Goal: Task Accomplishment & Management: Manage account settings

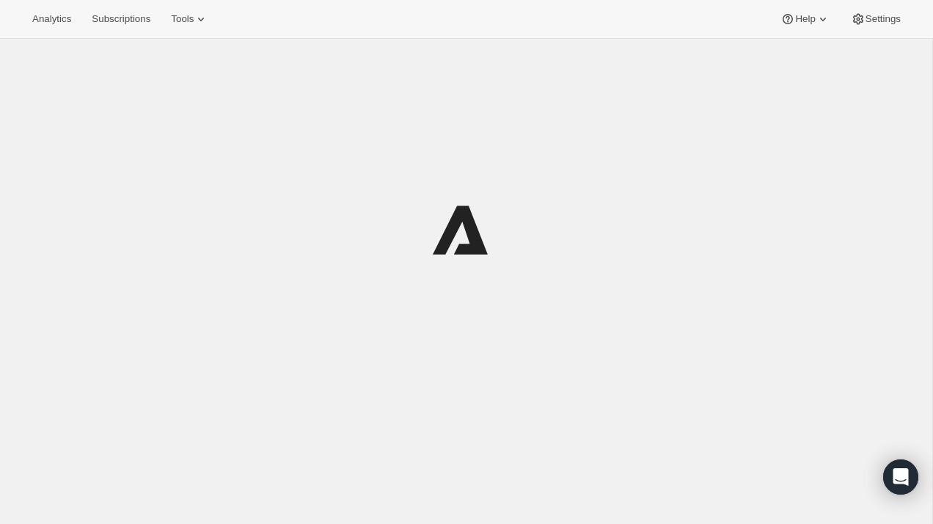
drag, startPoint x: 0, startPoint y: 0, endPoint x: 225, endPoint y: 80, distance: 238.4
click at [230, 103] on div at bounding box center [466, 230] width 697 height 352
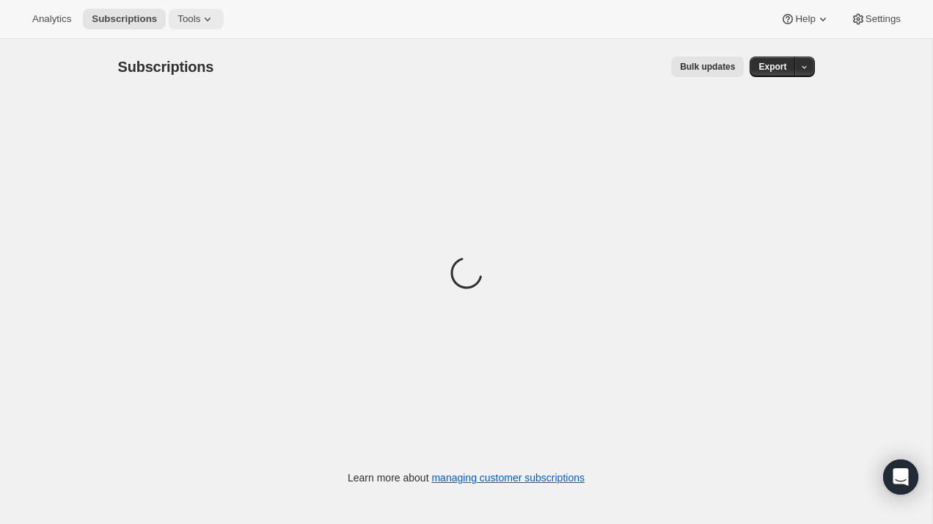
click at [193, 15] on span "Tools" at bounding box center [189, 19] width 23 height 12
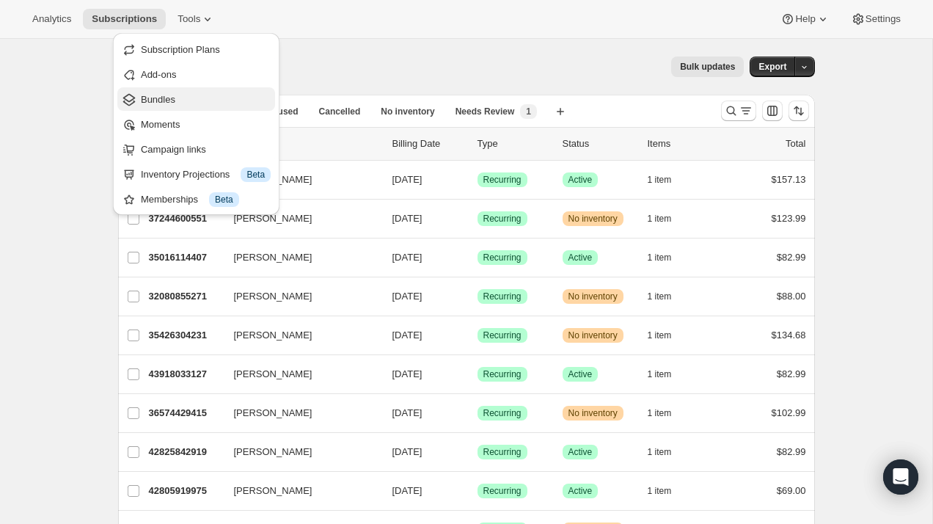
click at [178, 102] on span "Bundles" at bounding box center [206, 99] width 130 height 15
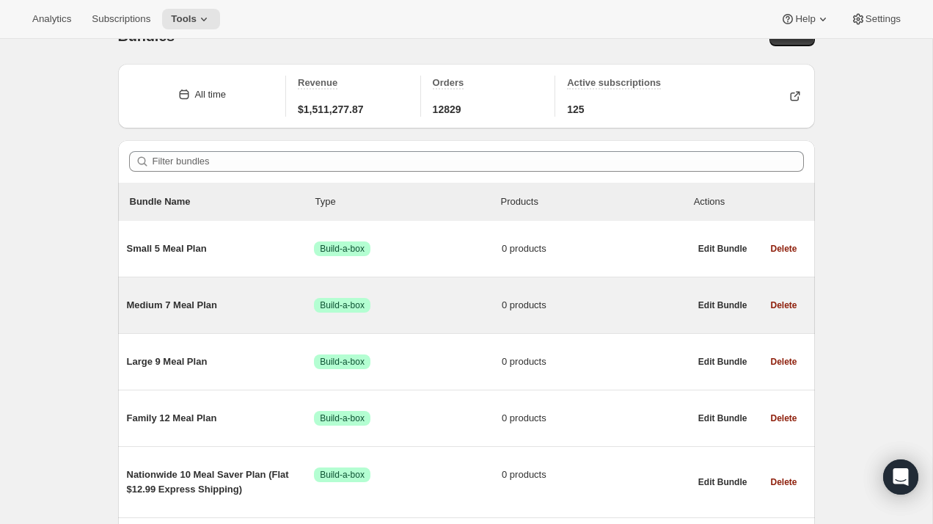
scroll to position [32, 0]
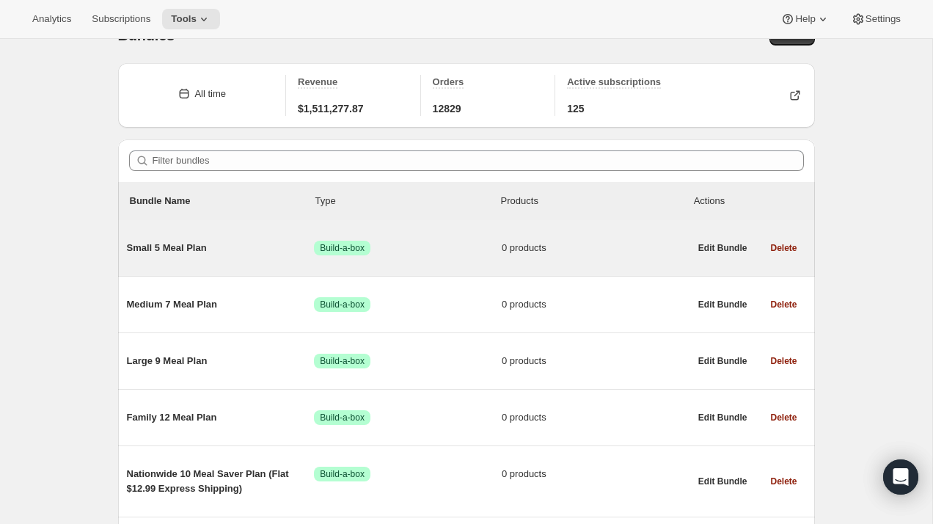
click at [187, 247] on span "Small 5 Meal Plan" at bounding box center [221, 248] width 188 height 15
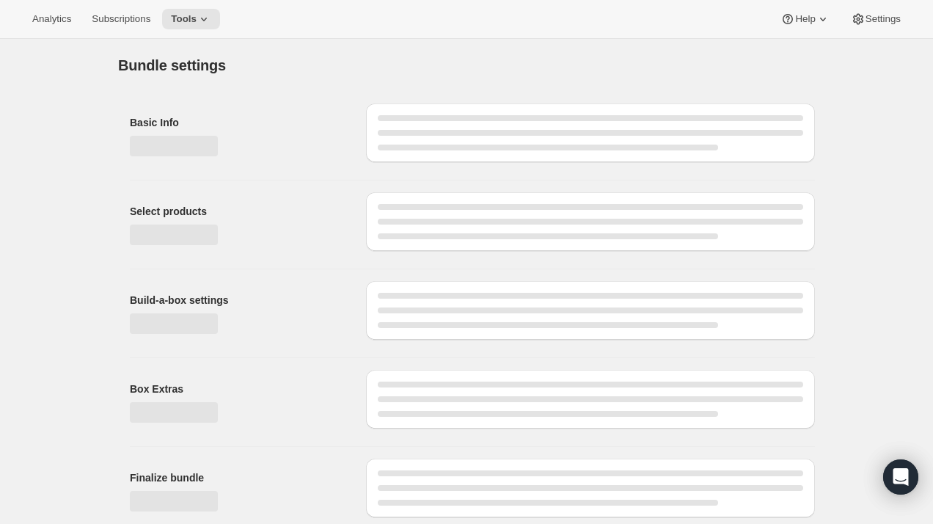
type input "Small 5 Meal Plan"
radio input "true"
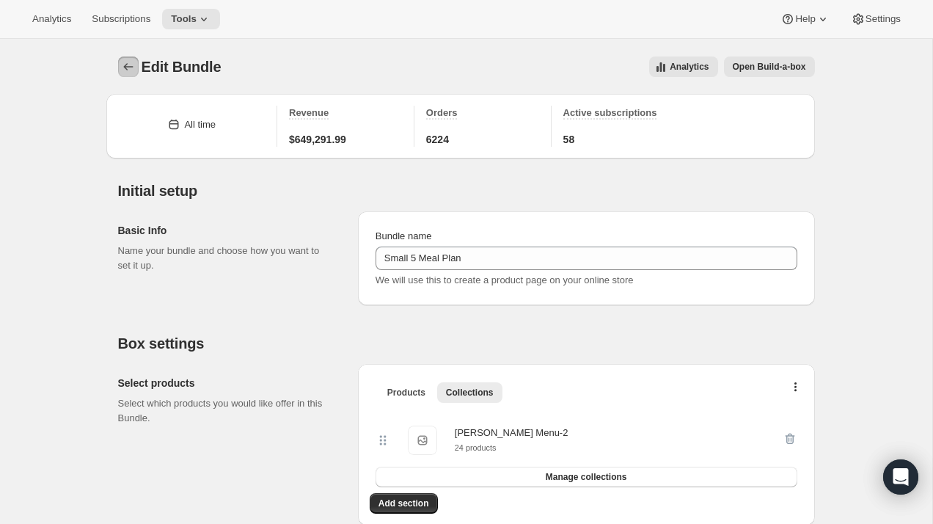
click at [123, 63] on icon "Bundles" at bounding box center [128, 66] width 15 height 15
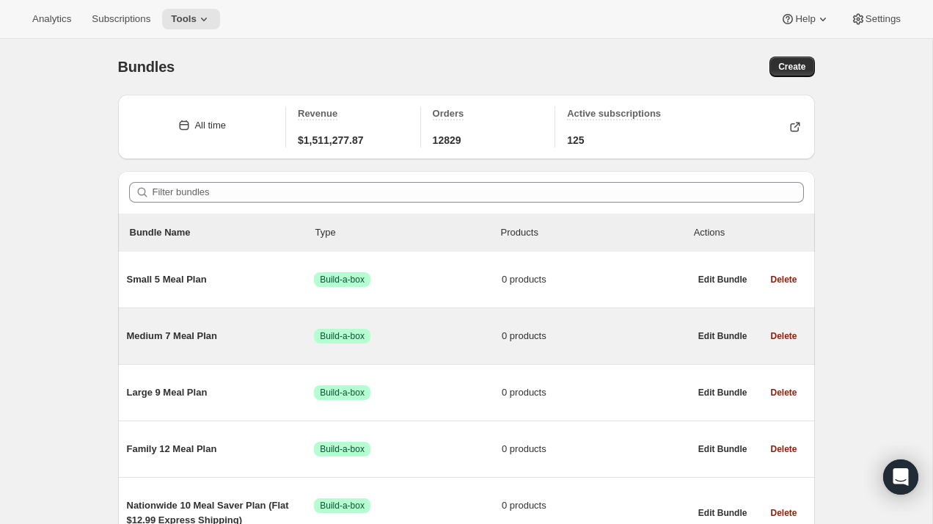
click at [192, 337] on span "Medium 7 Meal Plan" at bounding box center [221, 336] width 188 height 15
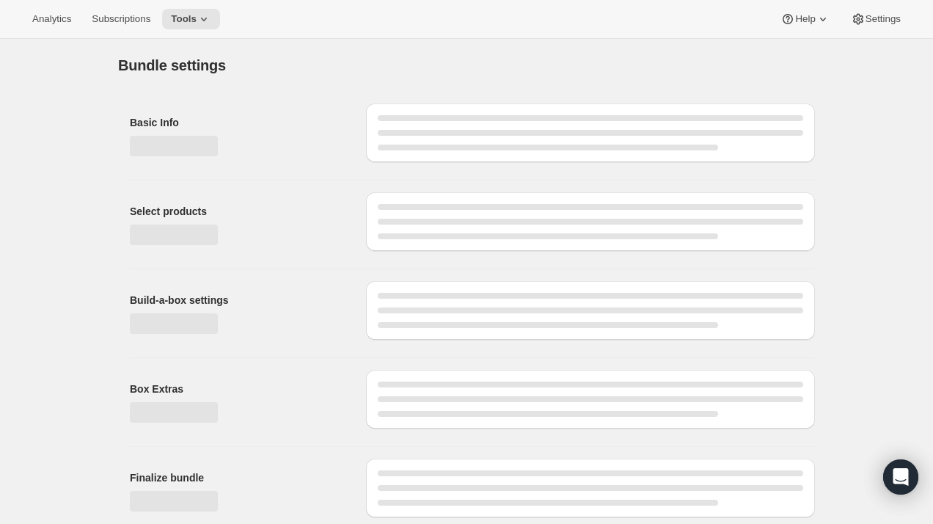
type input "Medium 7 Meal Plan"
radio input "true"
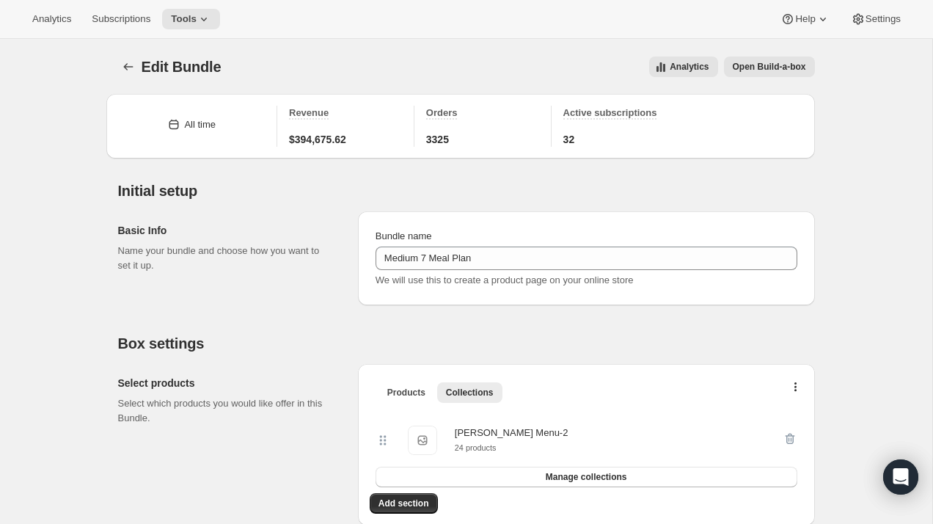
scroll to position [1, 0]
click at [131, 64] on icon "Bundles" at bounding box center [128, 65] width 15 height 15
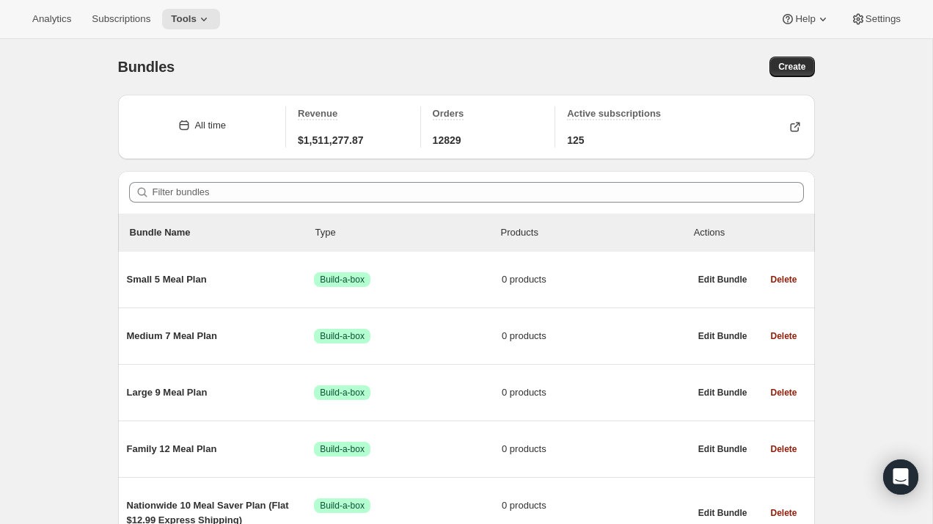
click at [125, 3] on div "Analytics Subscriptions Tools Help Settings" at bounding box center [466, 19] width 933 height 39
click at [127, 18] on span "Subscriptions" at bounding box center [121, 19] width 59 height 12
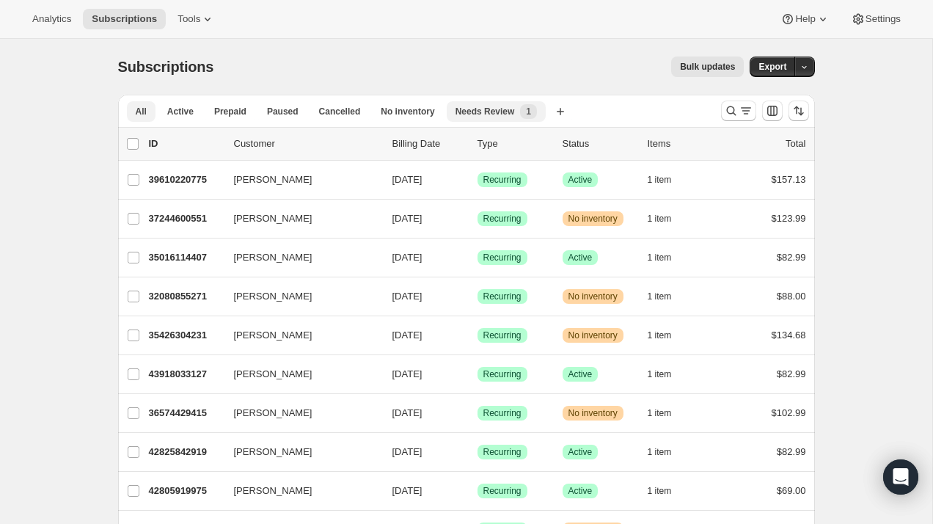
click at [510, 116] on span "Needs Review" at bounding box center [485, 112] width 59 height 12
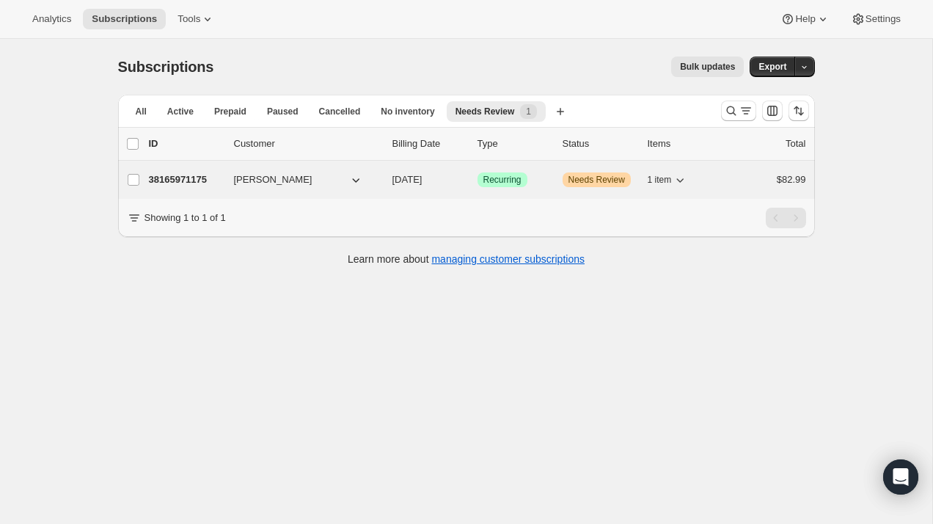
click at [604, 182] on span "Needs Review" at bounding box center [597, 180] width 57 height 12
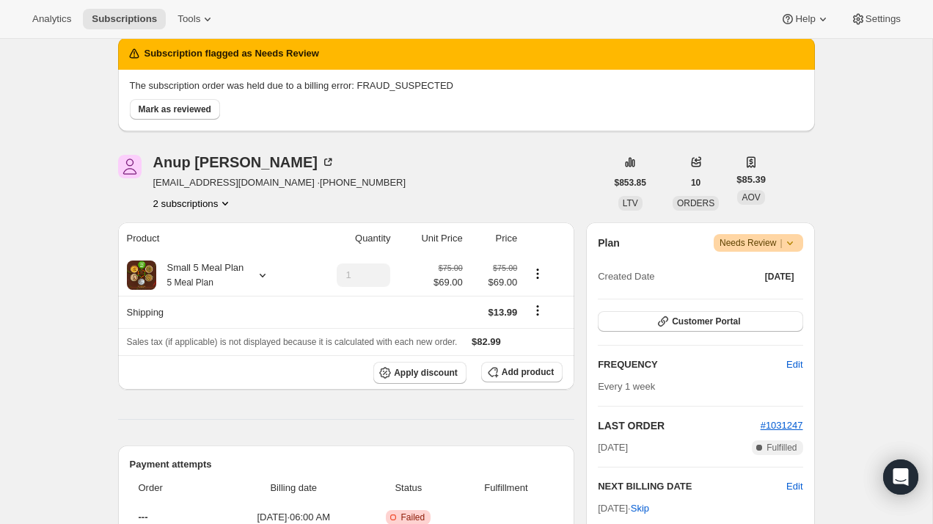
scroll to position [21, 0]
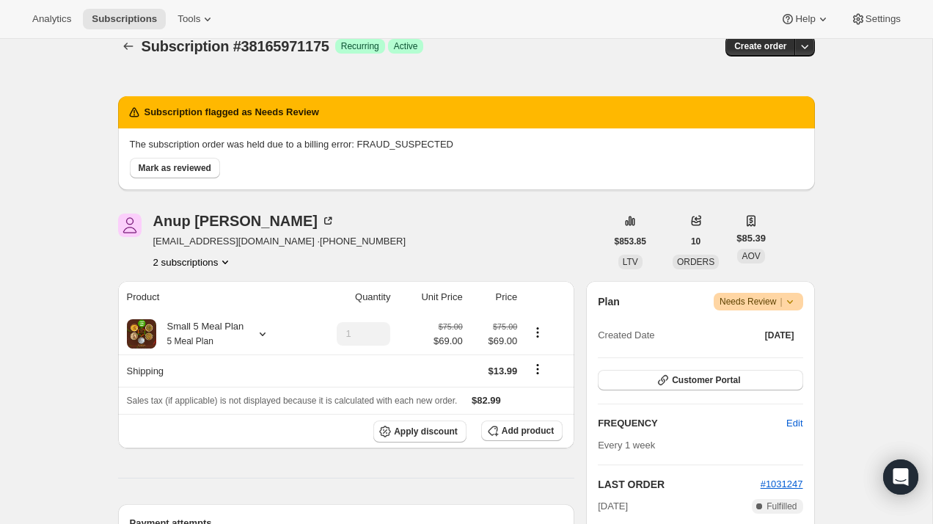
click at [787, 305] on icon at bounding box center [790, 301] width 15 height 15
click at [766, 353] on span "Cancel subscription" at bounding box center [753, 355] width 83 height 11
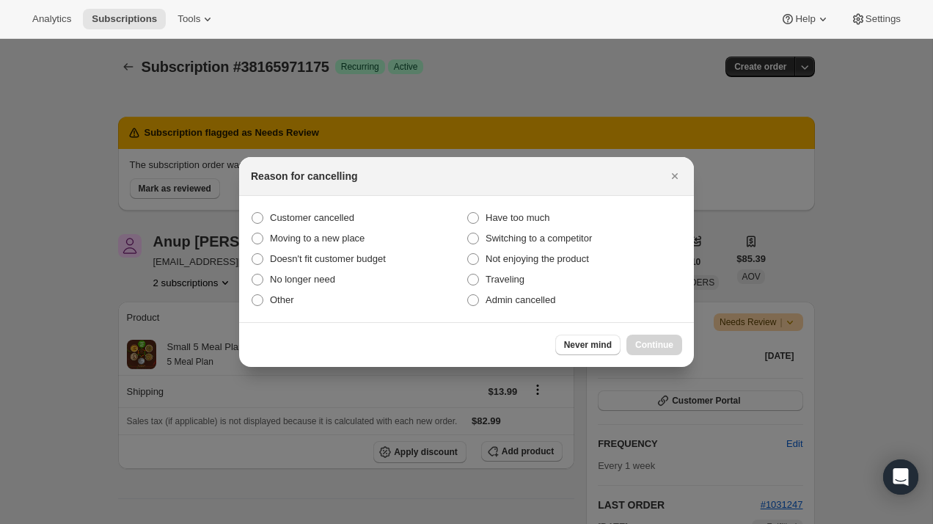
scroll to position [0, 0]
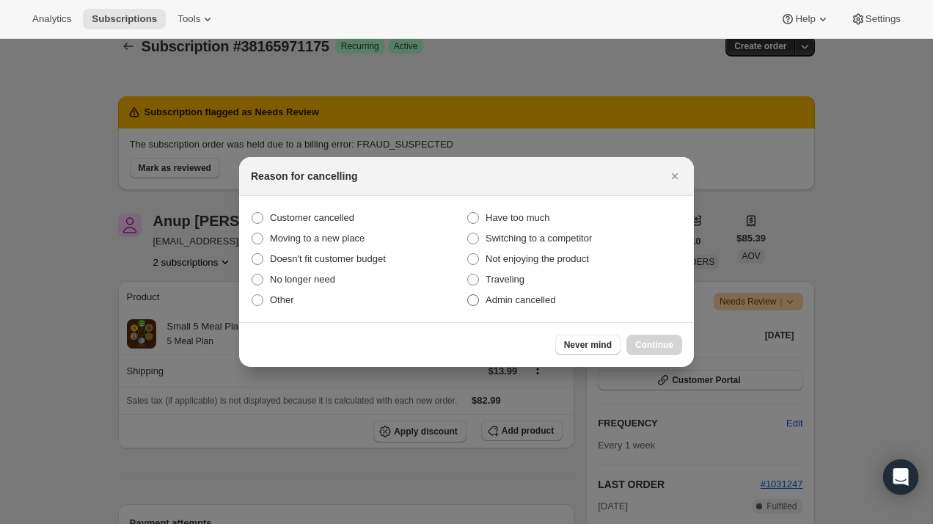
click at [523, 297] on span "Admin cancelled" at bounding box center [521, 299] width 70 height 11
click at [468, 295] on input "Admin cancelled" at bounding box center [467, 294] width 1 height 1
radio input "true"
click at [668, 349] on span "Continue" at bounding box center [654, 345] width 38 height 12
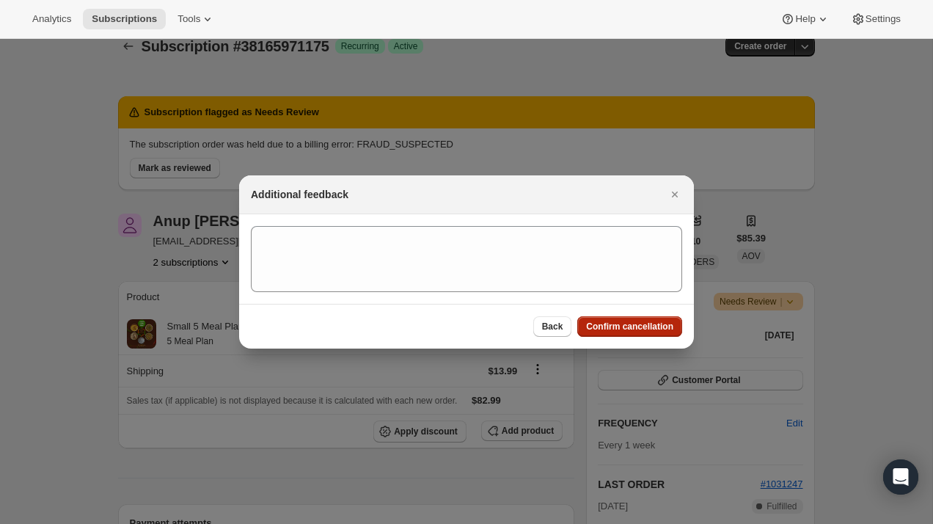
click at [649, 327] on span "Confirm cancellation" at bounding box center [629, 327] width 87 height 12
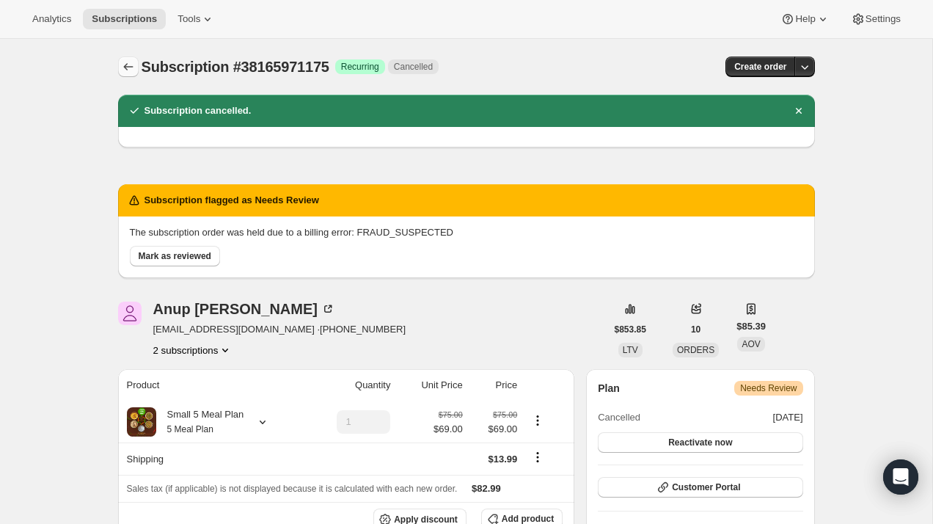
click at [127, 66] on icon "Subscriptions" at bounding box center [128, 66] width 15 height 15
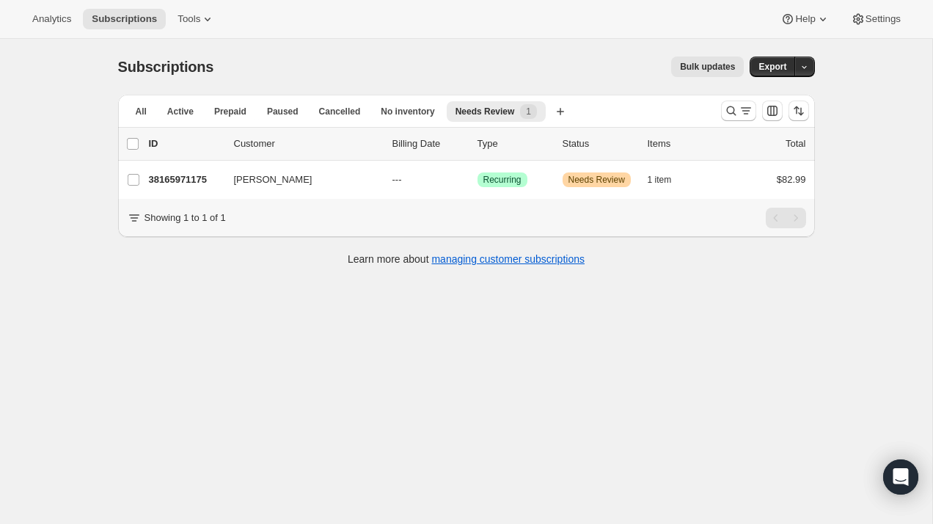
click at [712, 66] on span "Bulk updates" at bounding box center [707, 67] width 55 height 12
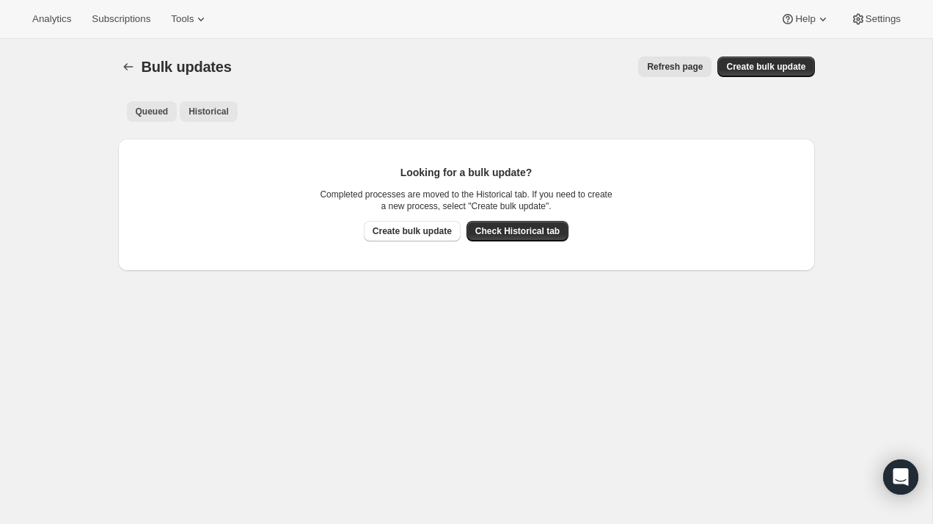
click at [220, 107] on span "Historical" at bounding box center [209, 112] width 40 height 12
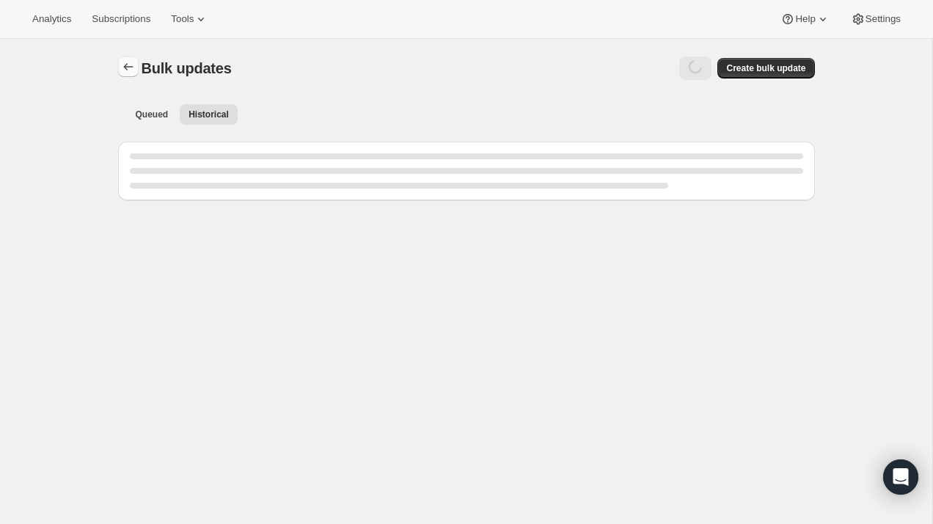
click at [126, 71] on icon "Bulk updates" at bounding box center [128, 66] width 15 height 15
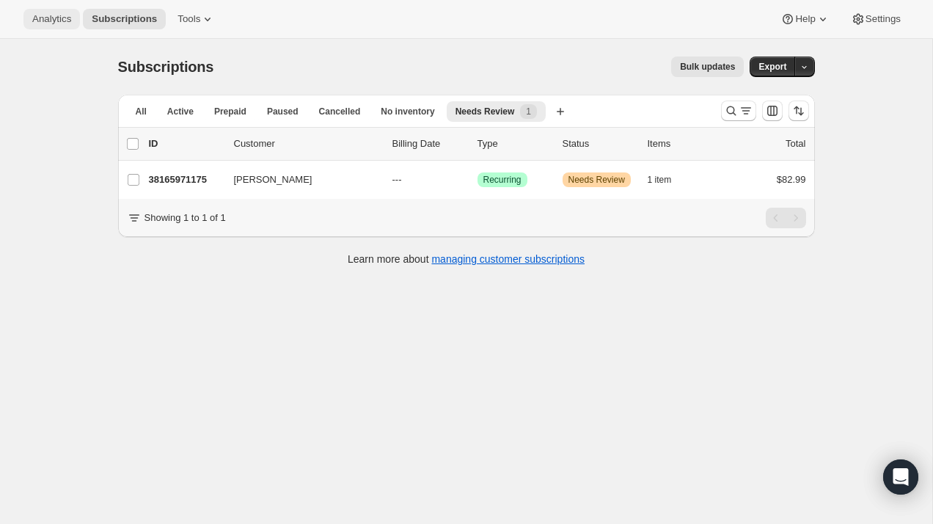
click at [57, 23] on span "Analytics" at bounding box center [51, 19] width 39 height 12
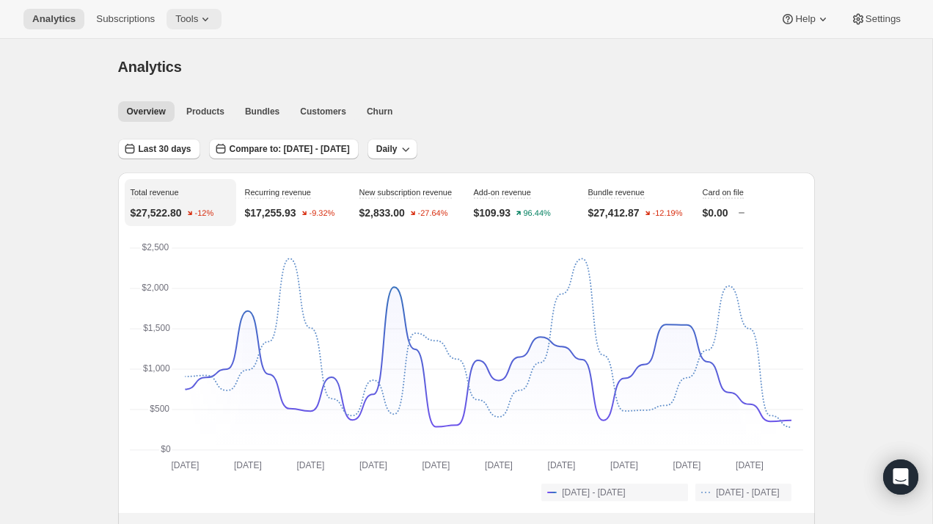
click at [188, 20] on span "Tools" at bounding box center [186, 19] width 23 height 12
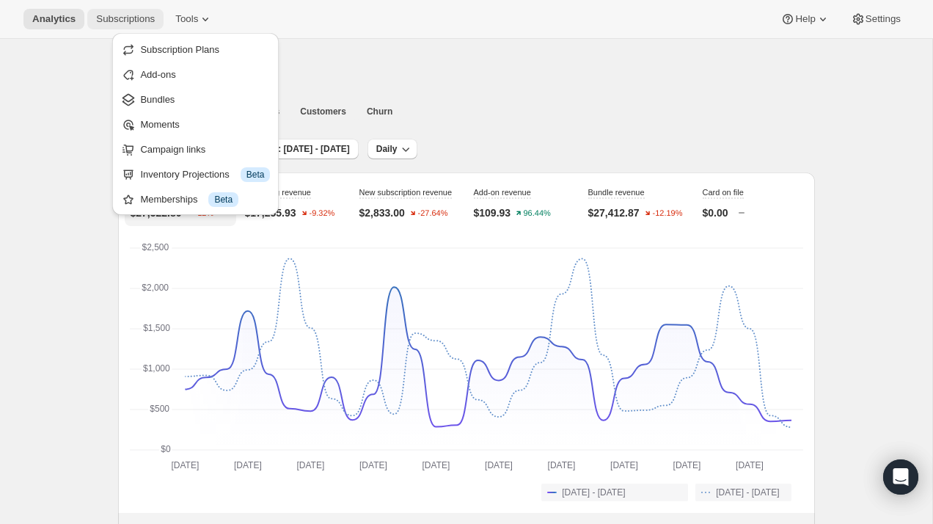
click at [134, 22] on span "Subscriptions" at bounding box center [125, 19] width 59 height 12
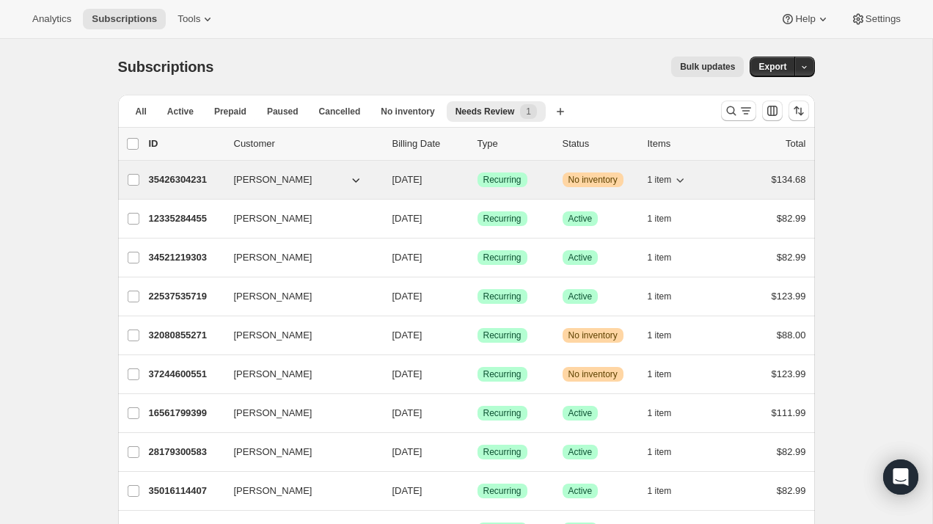
click at [183, 183] on span "35426304231" at bounding box center [178, 179] width 59 height 11
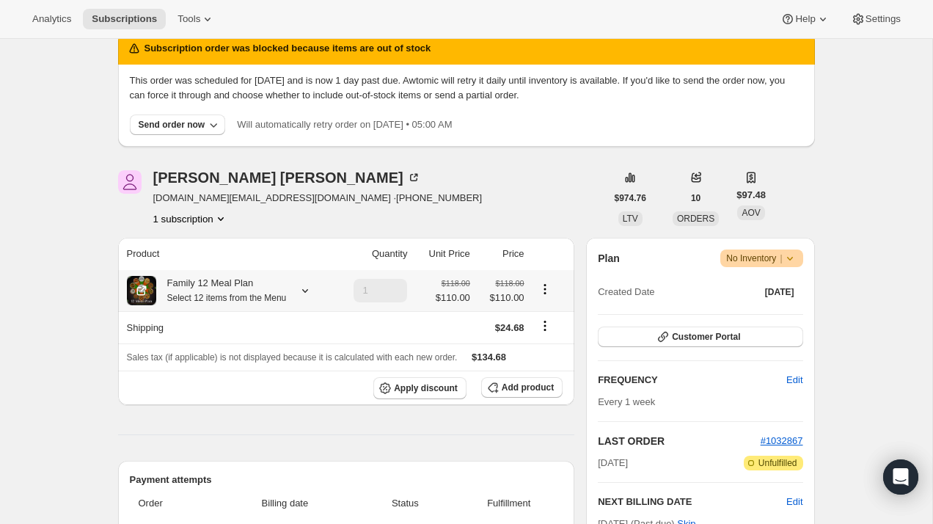
scroll to position [79, 0]
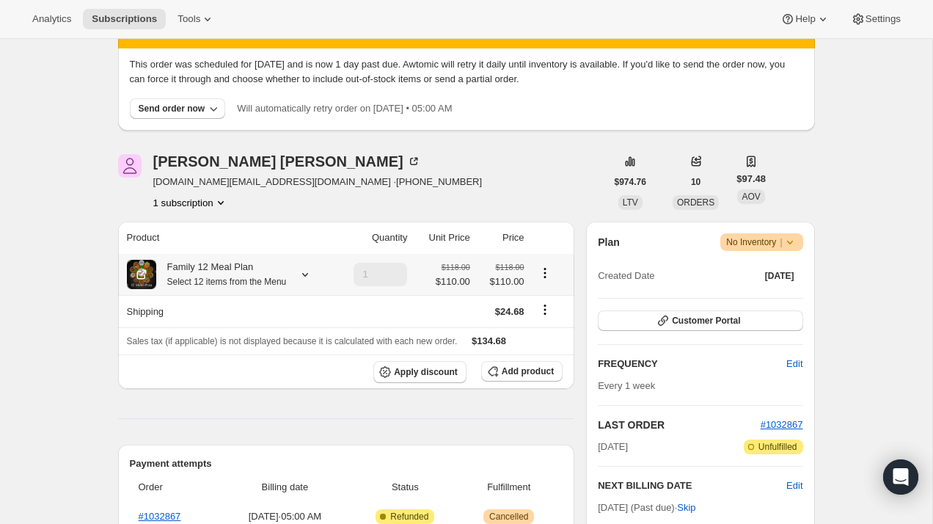
click at [244, 289] on div "Family 12 Meal Plan Select 12 items from the Menu" at bounding box center [221, 274] width 131 height 29
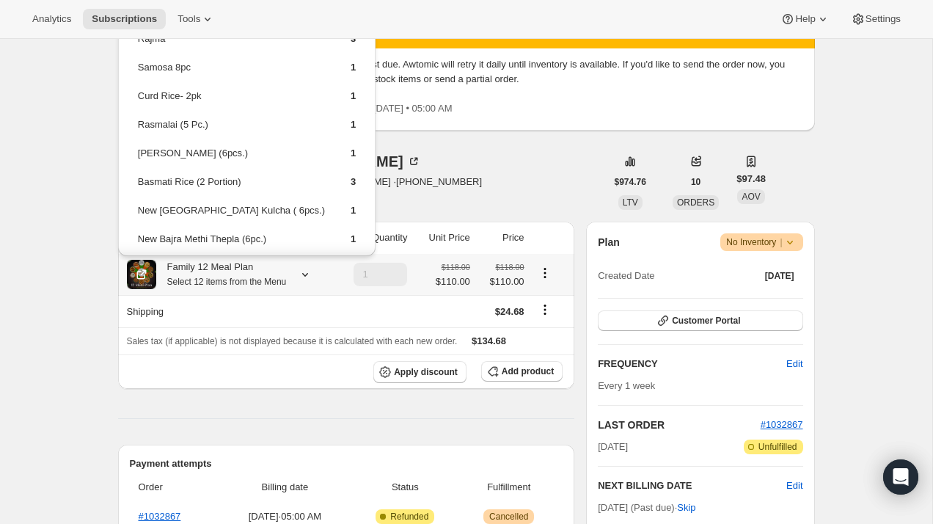
click at [241, 281] on small "Select 12 items from the Menu" at bounding box center [227, 282] width 120 height 10
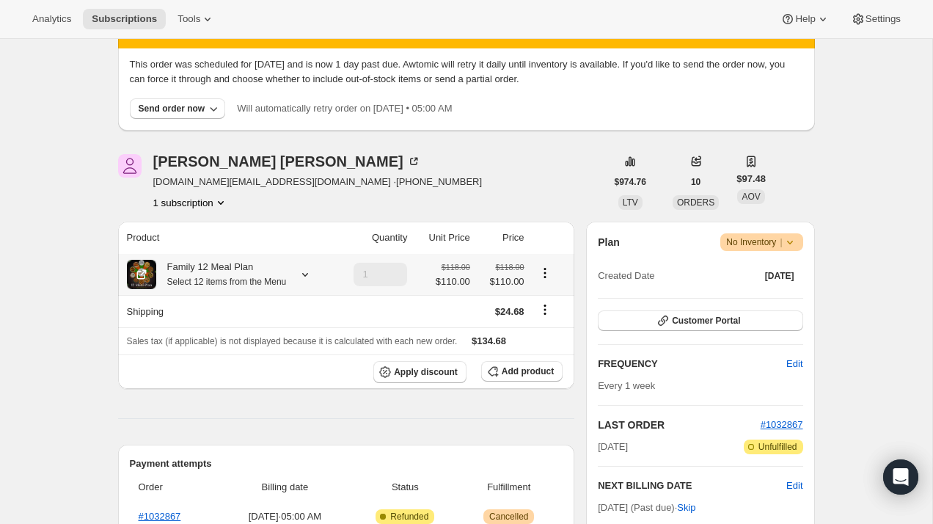
click at [241, 281] on small "Select 12 items from the Menu" at bounding box center [227, 282] width 120 height 10
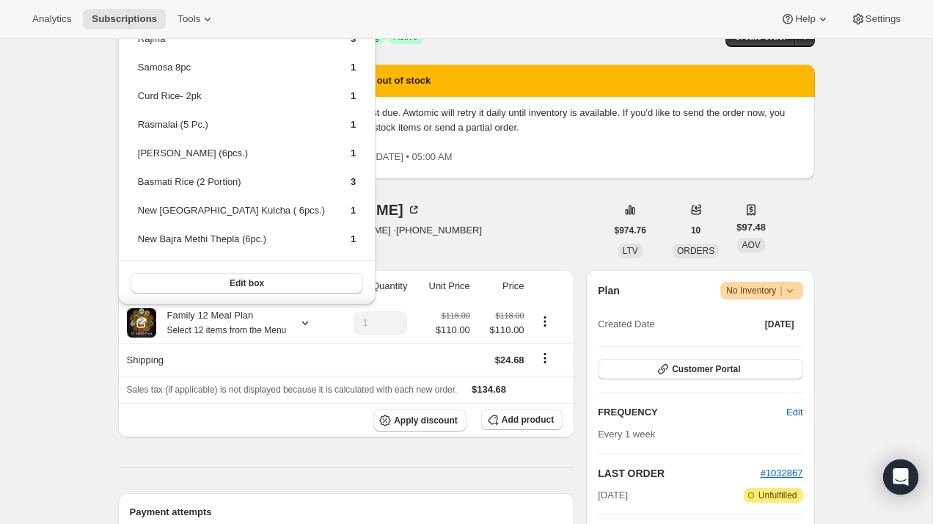
scroll to position [0, 0]
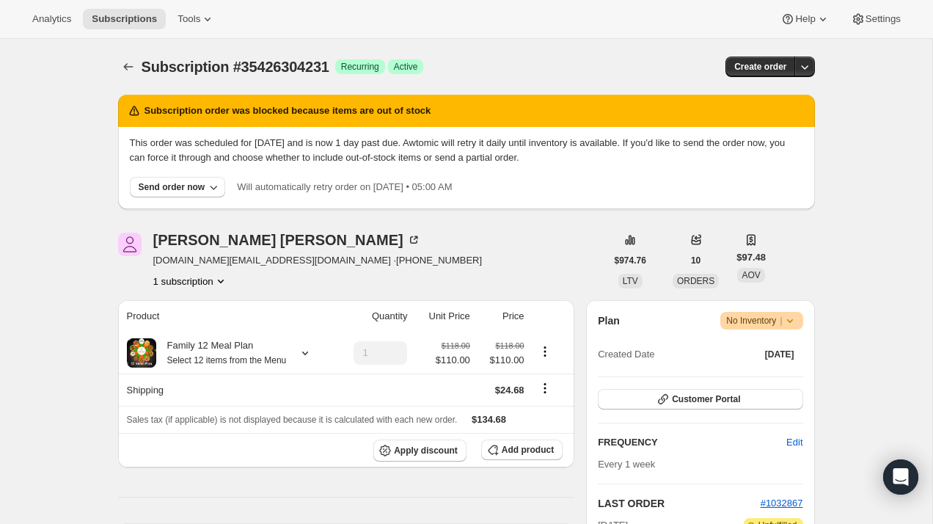
click at [791, 324] on icon at bounding box center [790, 320] width 15 height 15
click at [514, 233] on div "FNU Anubhuti anubhuti99.us@gmail.com · +13192803615 1 subscription" at bounding box center [362, 261] width 488 height 56
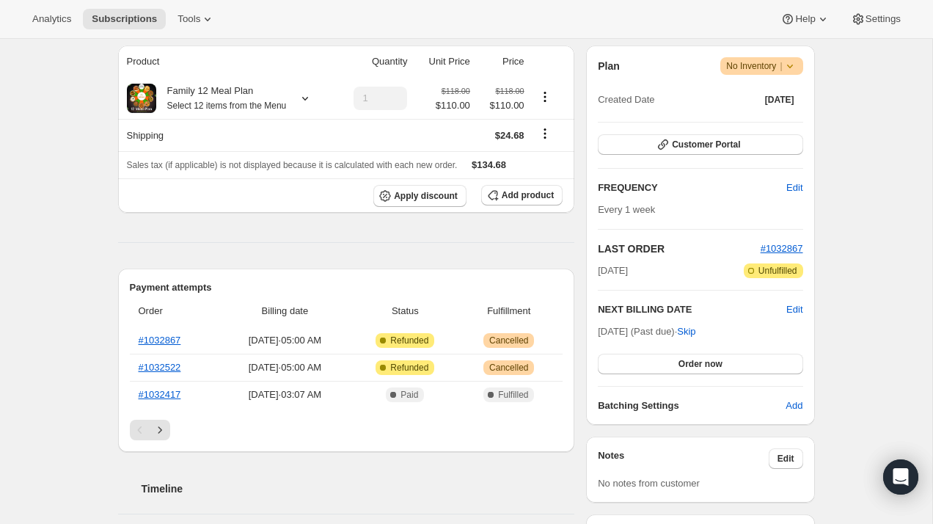
scroll to position [192, 0]
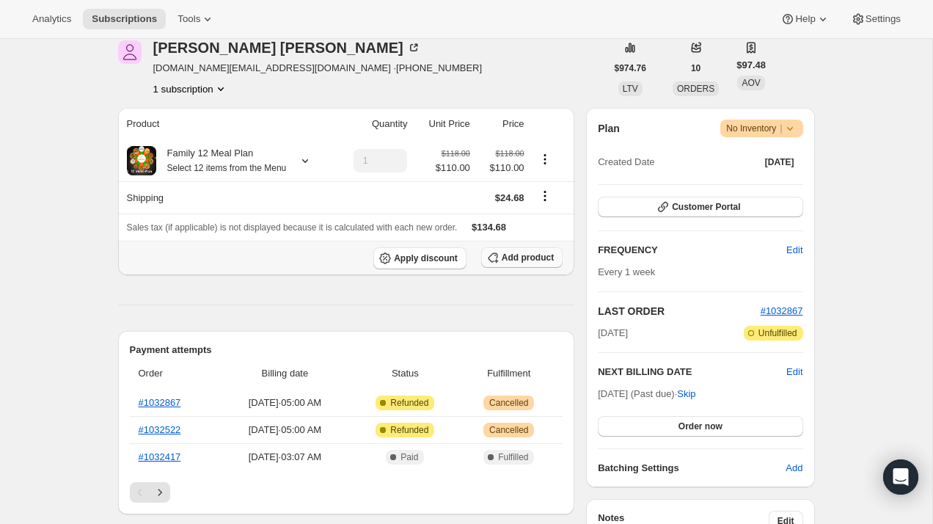
click at [523, 263] on span "Add product" at bounding box center [528, 258] width 52 height 12
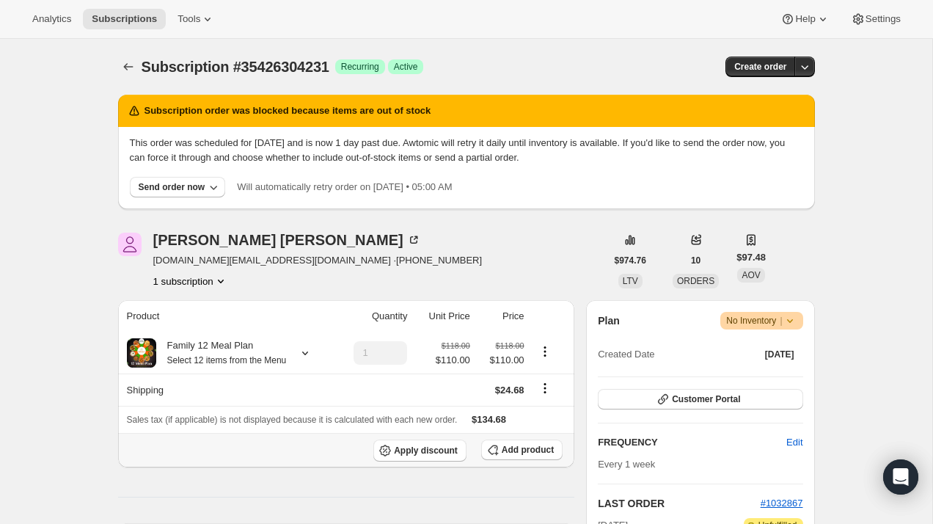
click at [468, 279] on div "FNU Anubhuti anubhuti99.us@gmail.com · +13192803615 1 subscription" at bounding box center [362, 261] width 488 height 56
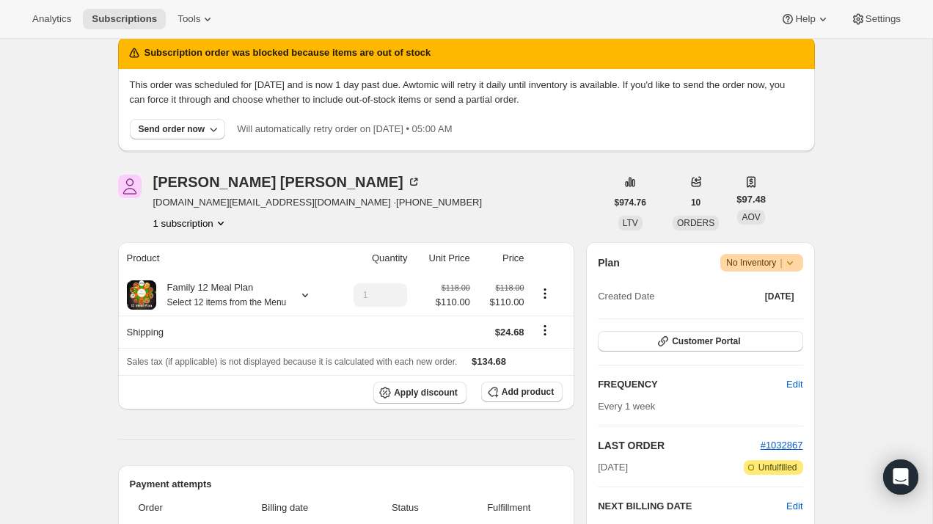
scroll to position [273, 0]
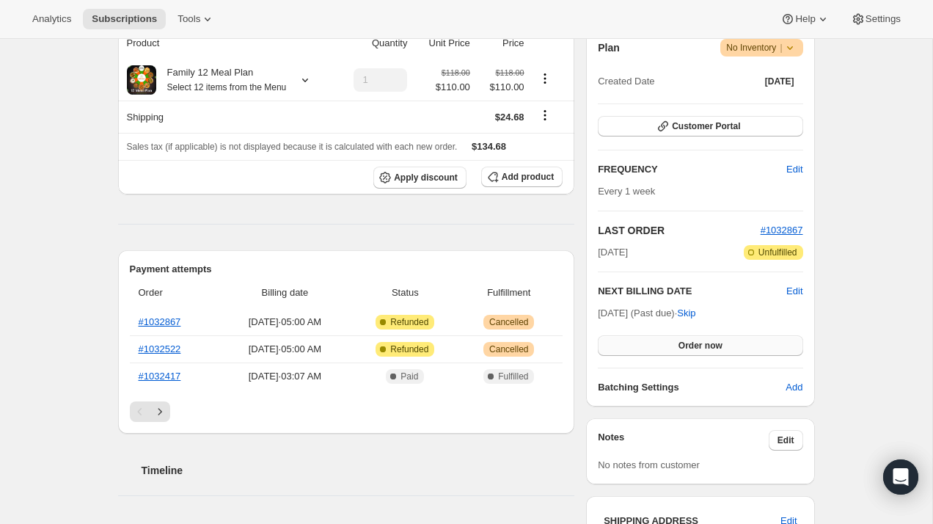
click at [712, 349] on span "Order now" at bounding box center [701, 346] width 44 height 12
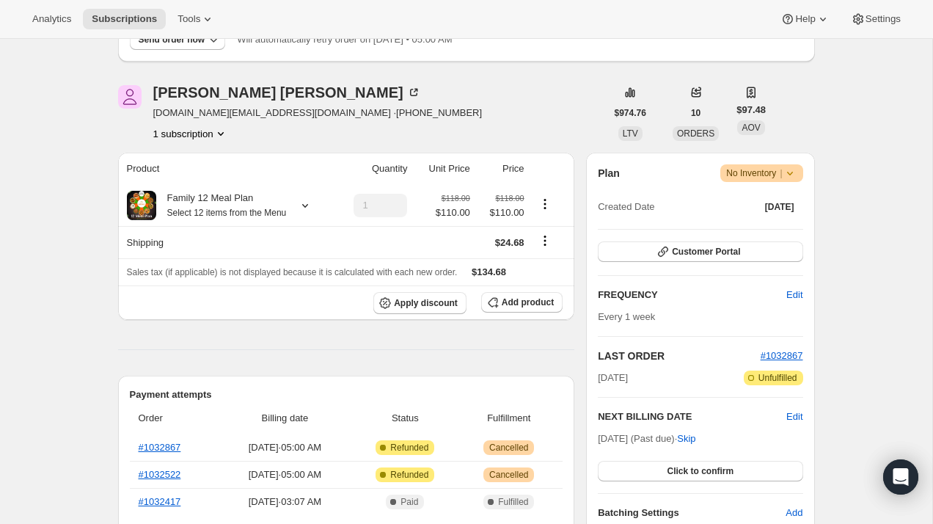
scroll to position [147, 0]
click at [792, 177] on icon at bounding box center [790, 174] width 15 height 15
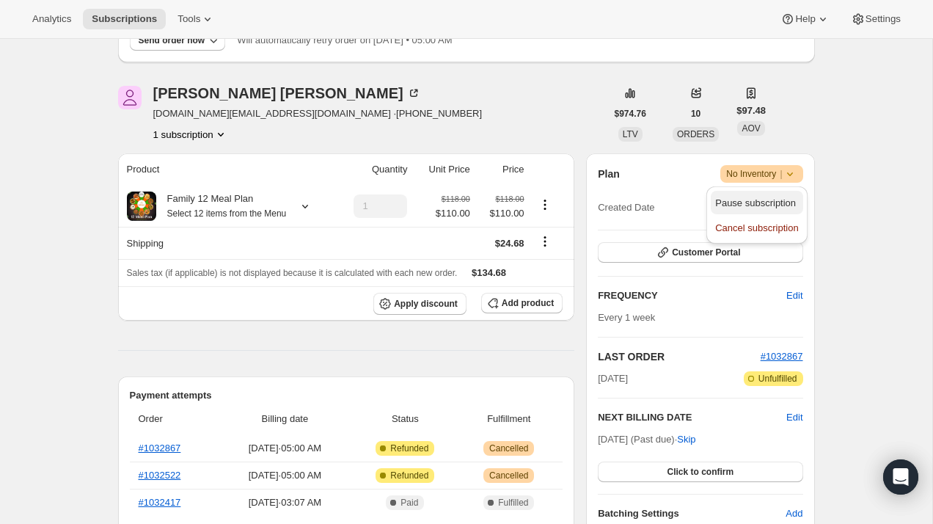
click at [776, 207] on span "Pause subscription" at bounding box center [755, 202] width 81 height 11
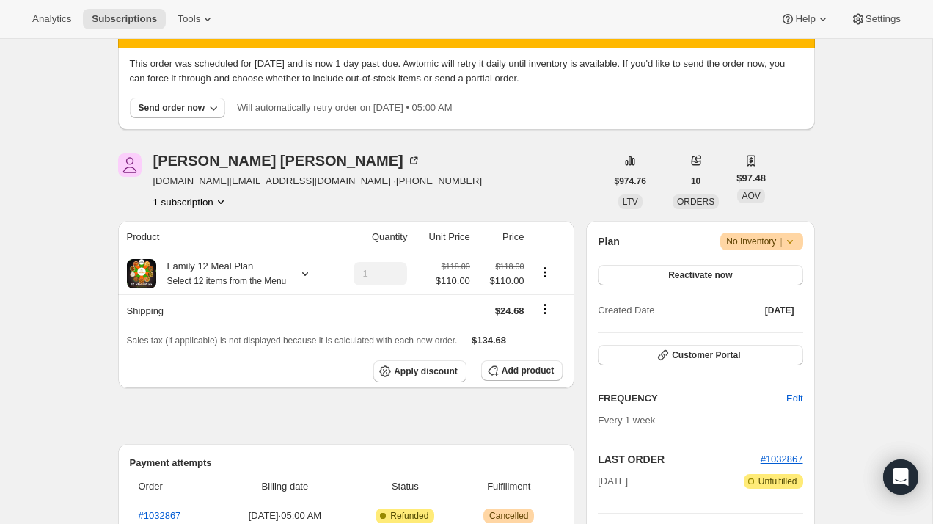
scroll to position [0, 0]
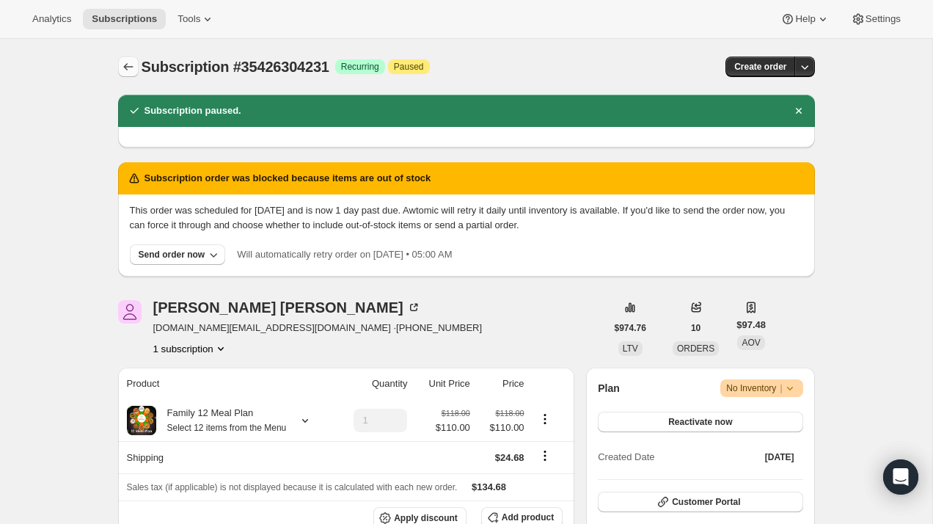
click at [134, 68] on icon "Subscriptions" at bounding box center [128, 66] width 15 height 15
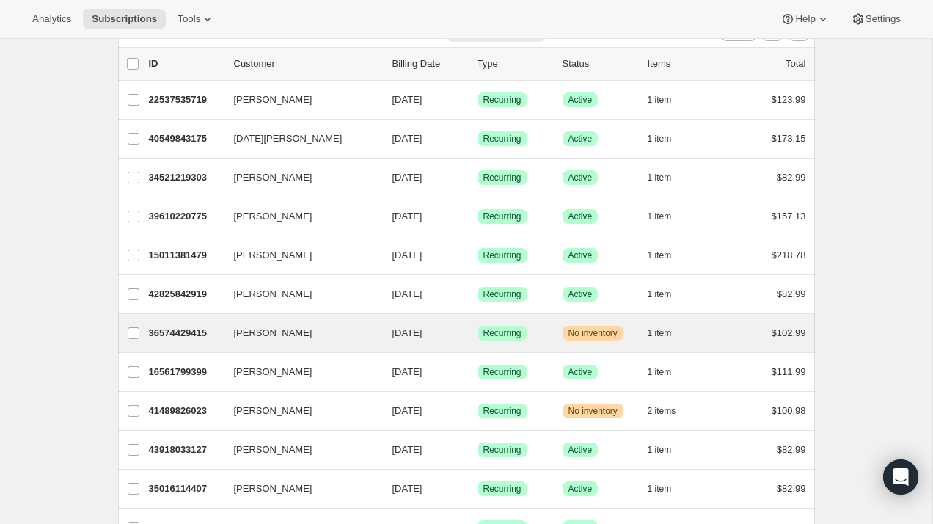
scroll to position [84, 0]
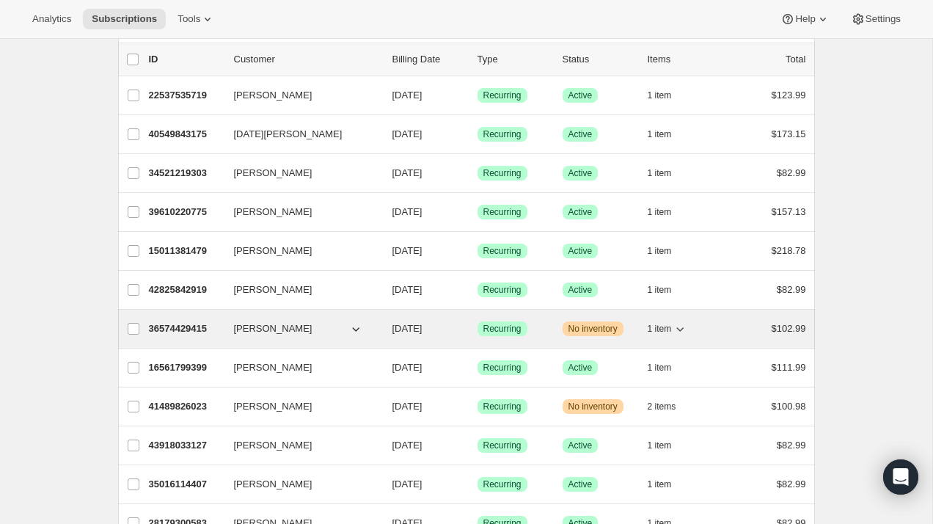
click at [164, 338] on div "36574429415 Akshita Goyal 09/14/2025 Success Recurring Warning No inventory 1 i…" at bounding box center [477, 328] width 657 height 21
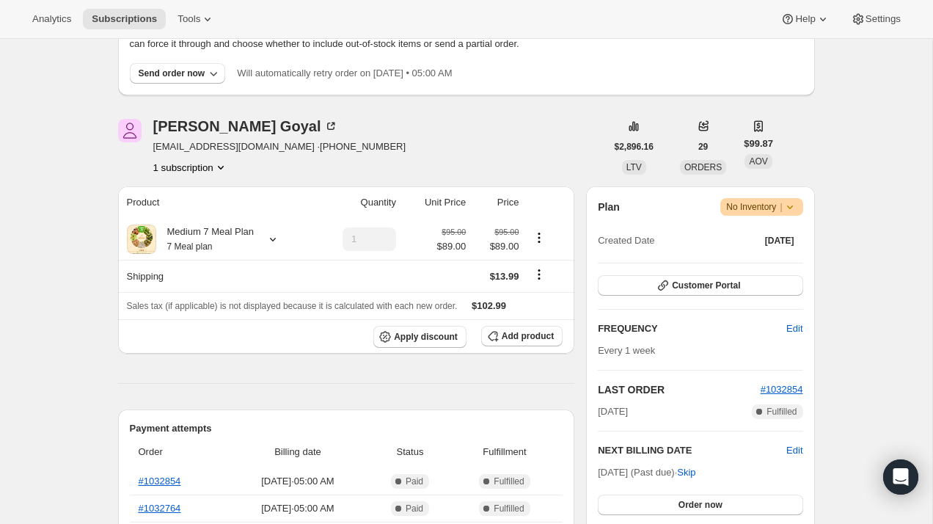
scroll to position [102, 0]
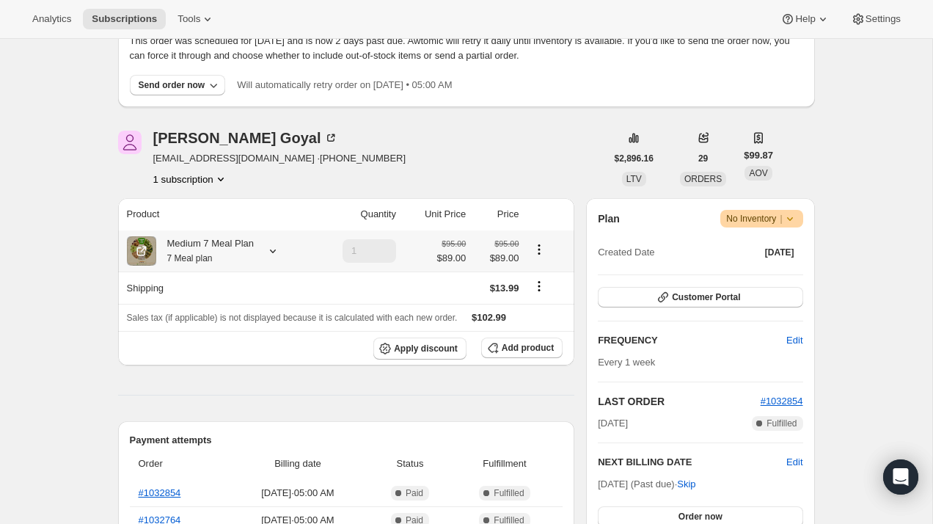
click at [246, 256] on div "Medium 7 Meal Plan 7 Meal plan" at bounding box center [205, 250] width 98 height 29
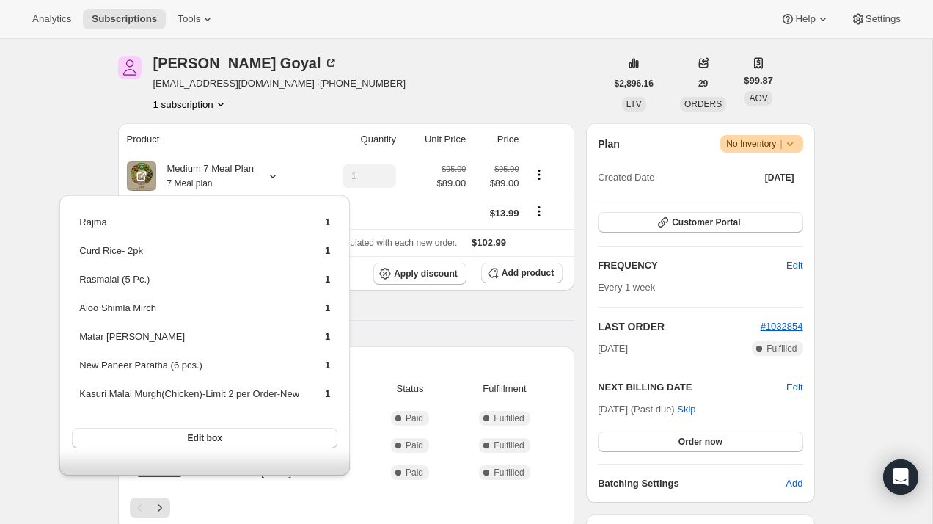
scroll to position [181, 0]
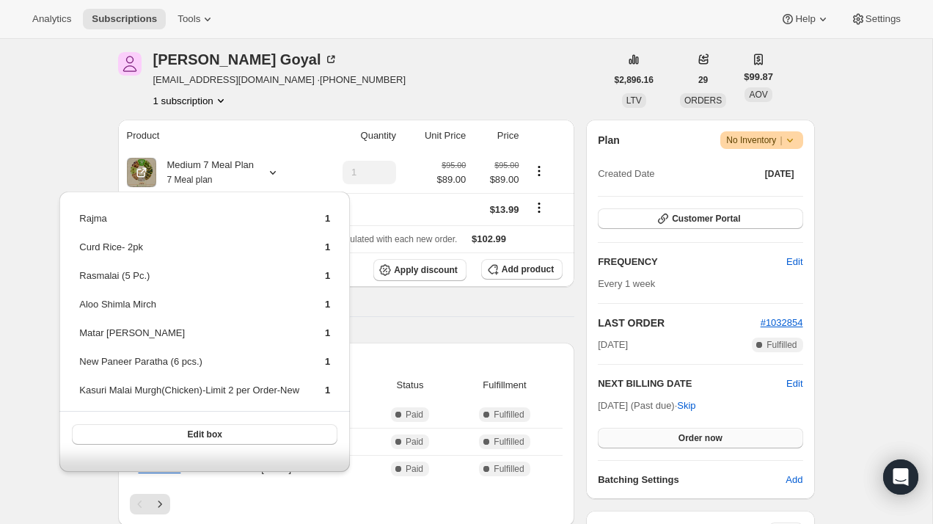
click at [713, 438] on span "Order now" at bounding box center [701, 438] width 44 height 12
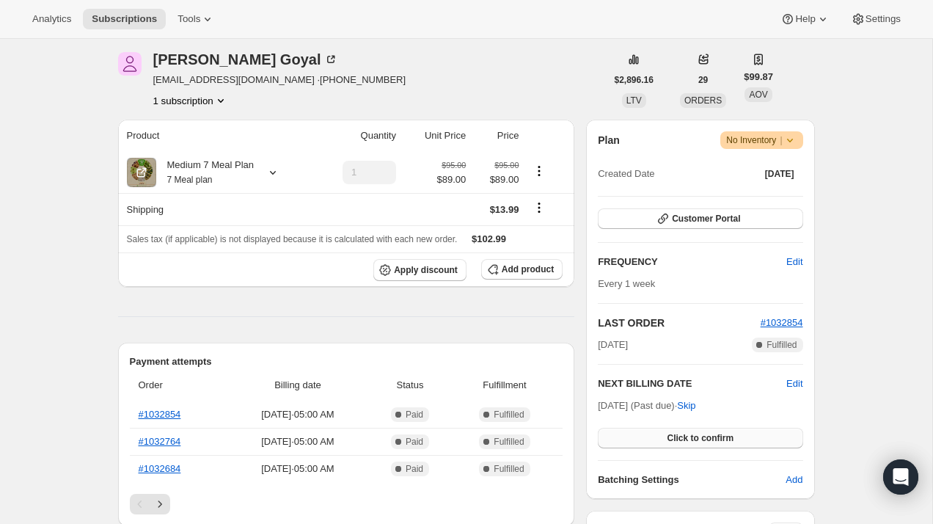
click at [713, 438] on span "Click to confirm" at bounding box center [700, 438] width 67 height 12
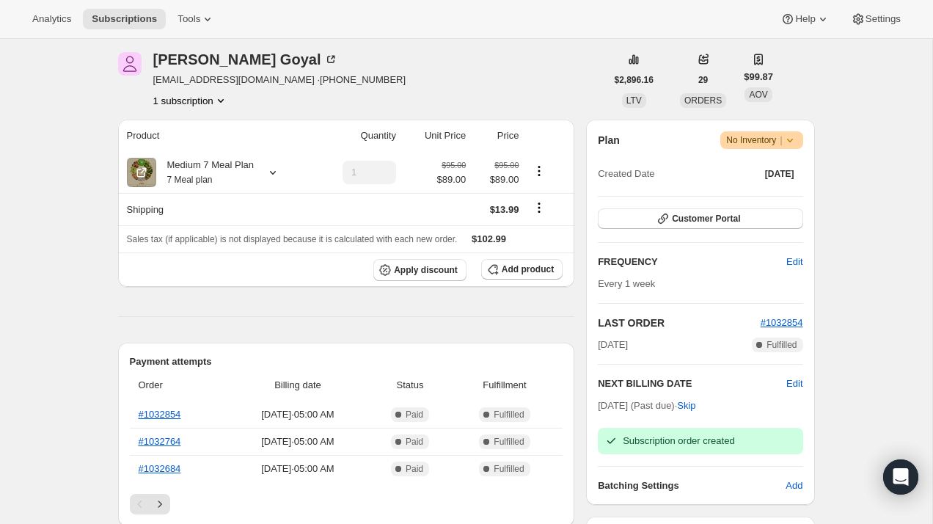
scroll to position [0, 0]
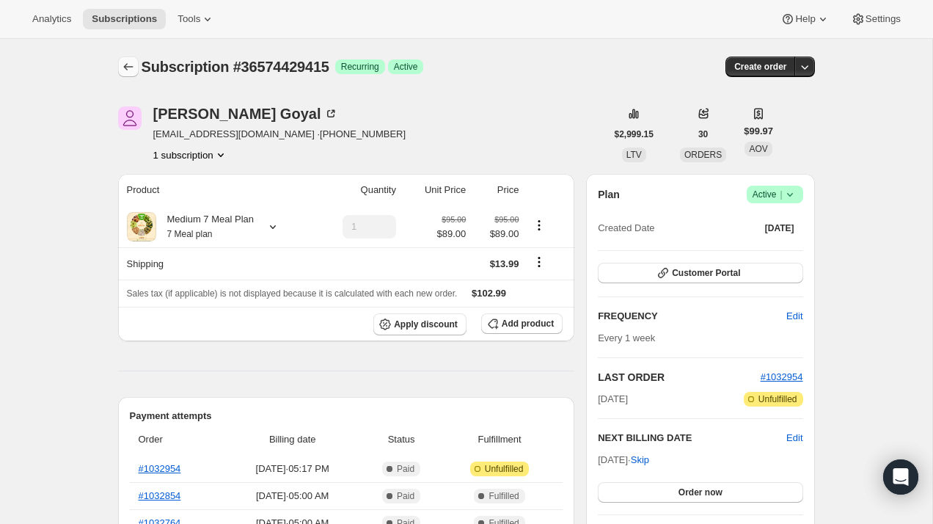
click at [127, 71] on icon "Subscriptions" at bounding box center [128, 66] width 15 height 15
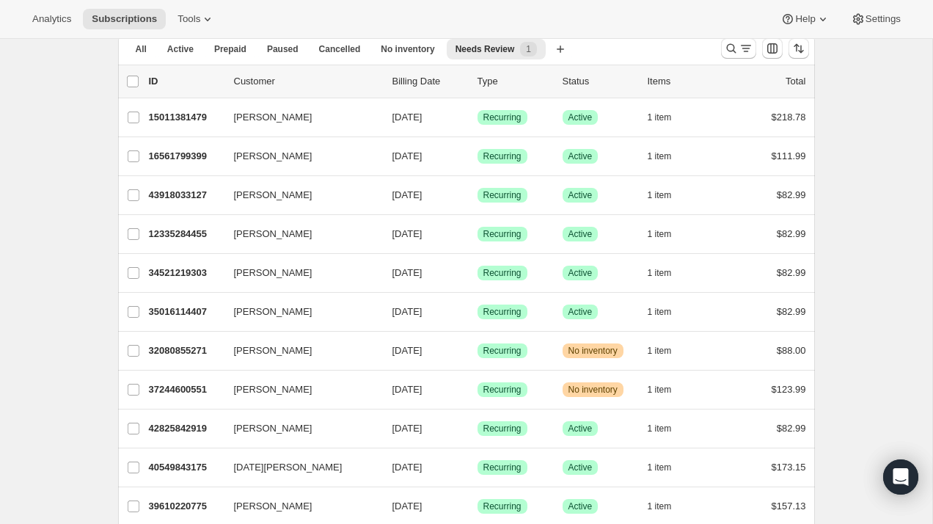
scroll to position [64, 0]
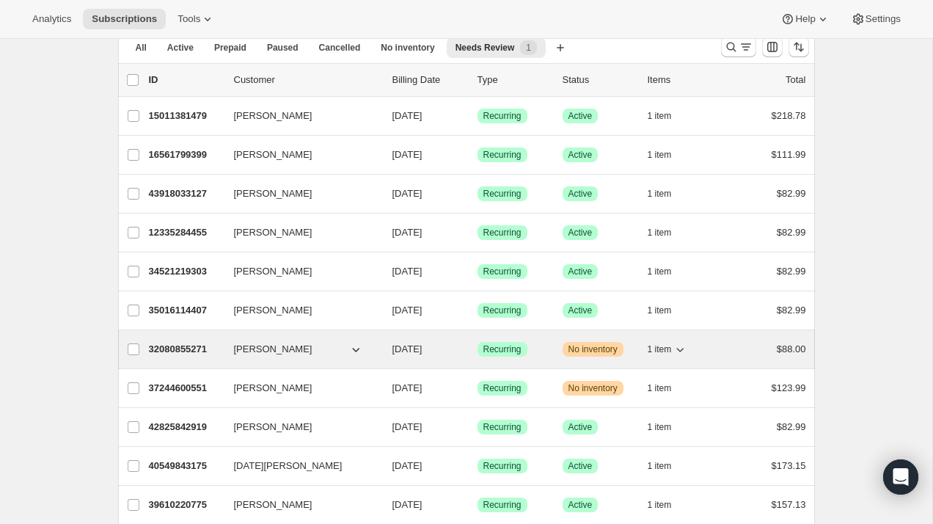
click at [189, 349] on span "32080855271" at bounding box center [178, 348] width 59 height 11
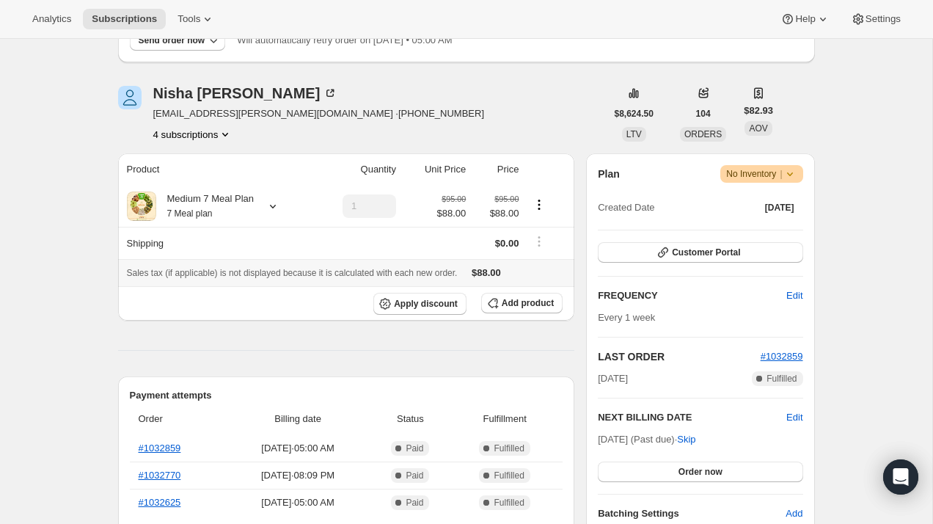
scroll to position [153, 0]
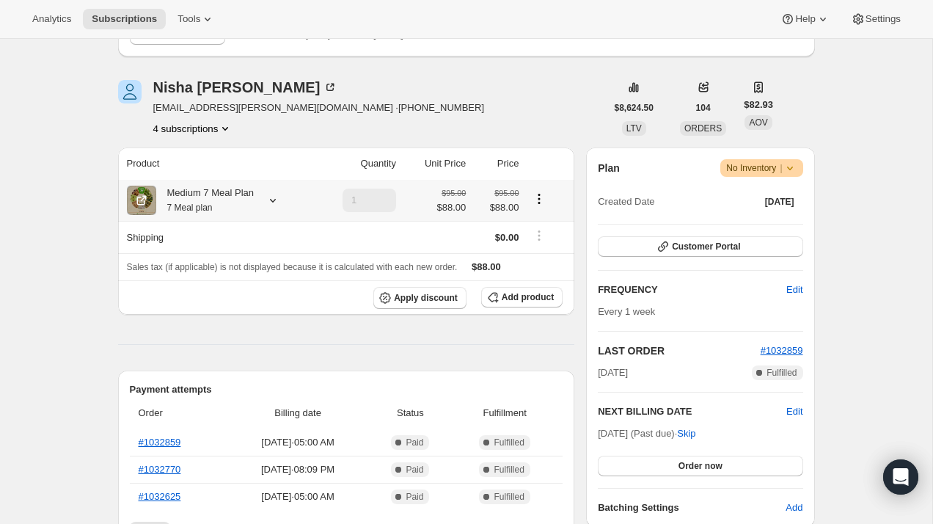
click at [241, 200] on div "Medium 7 Meal Plan 7 Meal plan" at bounding box center [205, 200] width 98 height 29
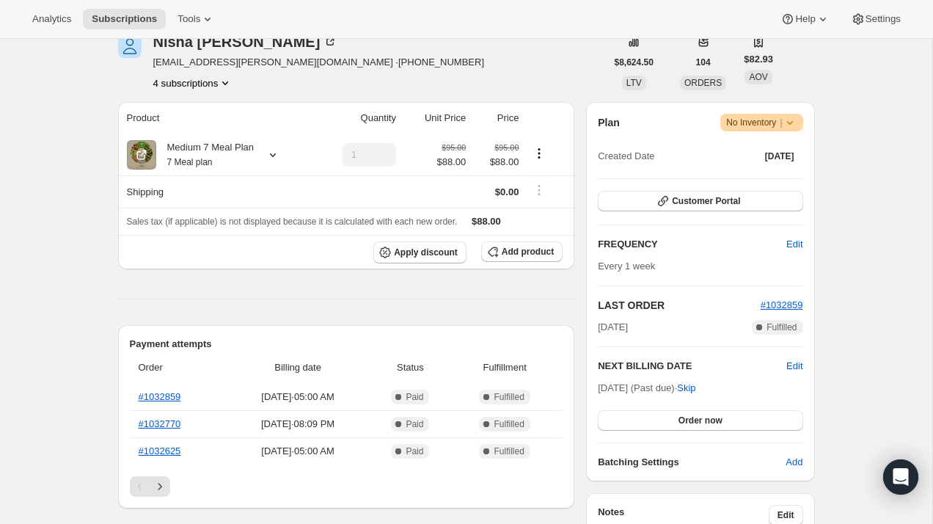
scroll to position [162, 0]
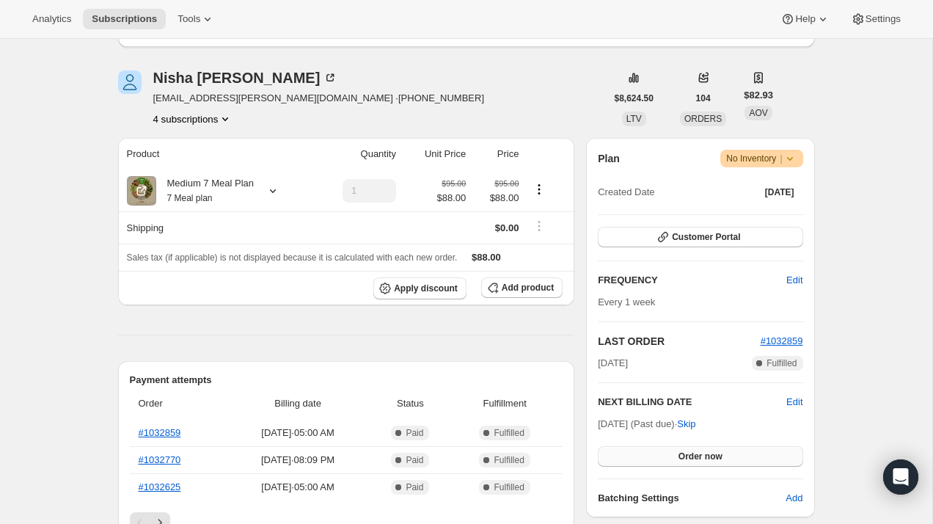
click at [677, 462] on button "Order now" at bounding box center [700, 456] width 205 height 21
click at [679, 460] on span "Click to confirm" at bounding box center [700, 457] width 67 height 12
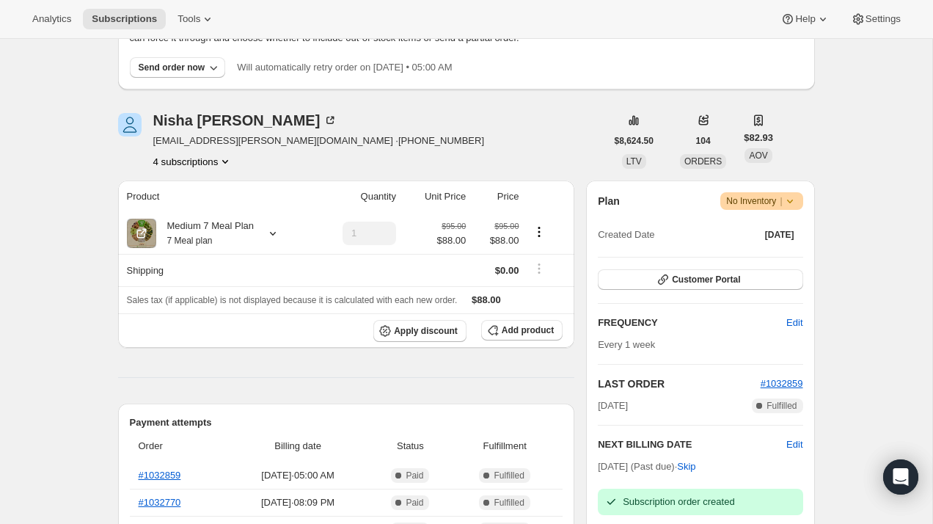
scroll to position [0, 0]
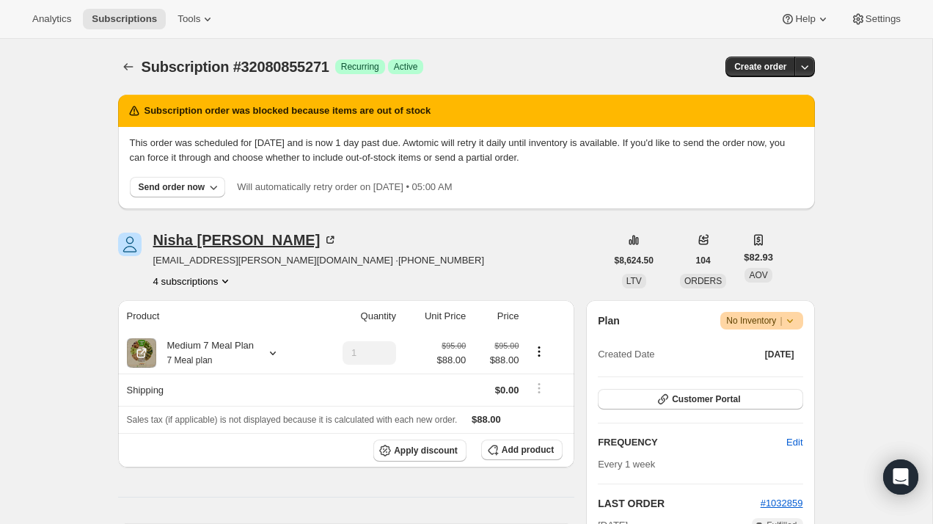
click at [262, 241] on div "Nisha Ravindran" at bounding box center [245, 240] width 185 height 15
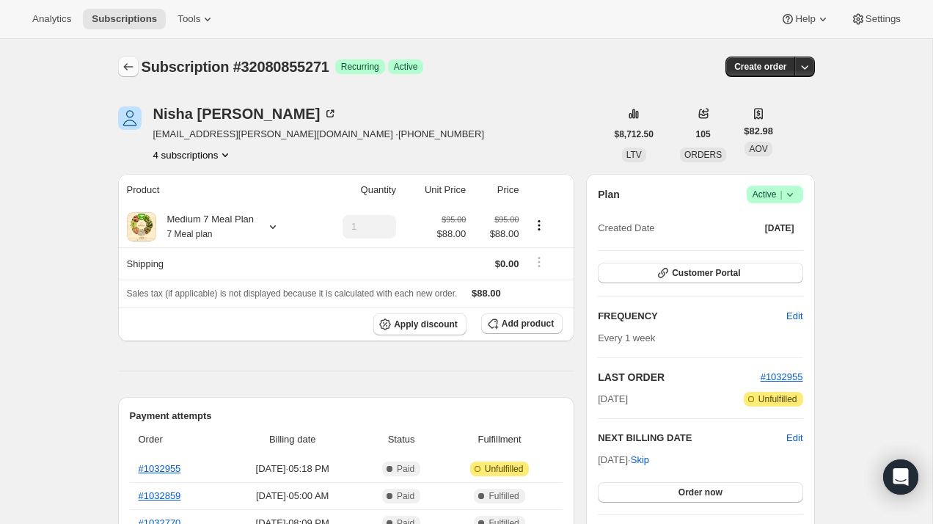
click at [125, 69] on icon "Subscriptions" at bounding box center [128, 66] width 15 height 15
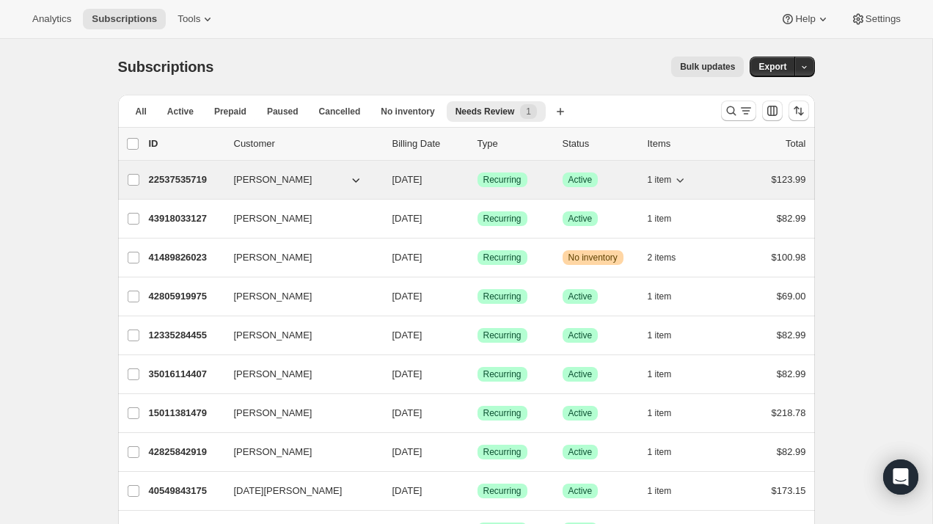
click at [181, 181] on span "22537535719" at bounding box center [178, 179] width 59 height 11
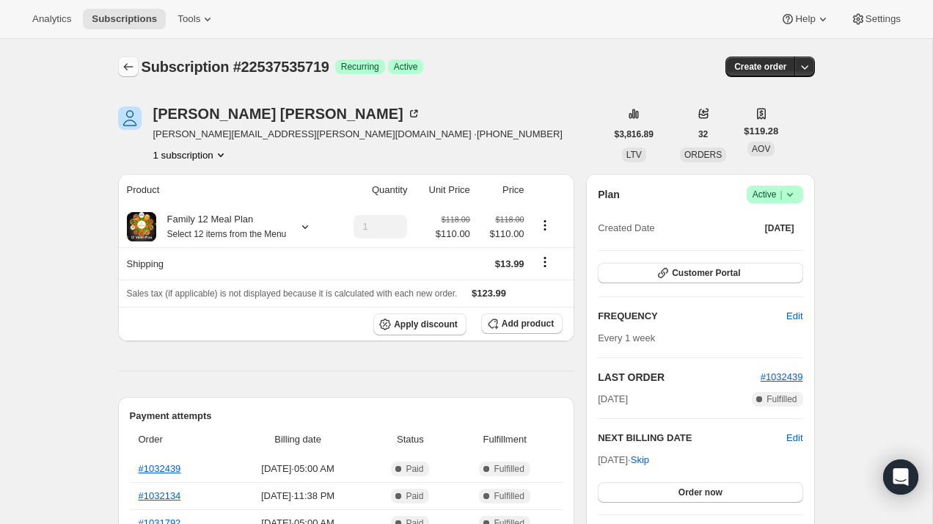
click at [128, 64] on icon "Subscriptions" at bounding box center [128, 66] width 15 height 15
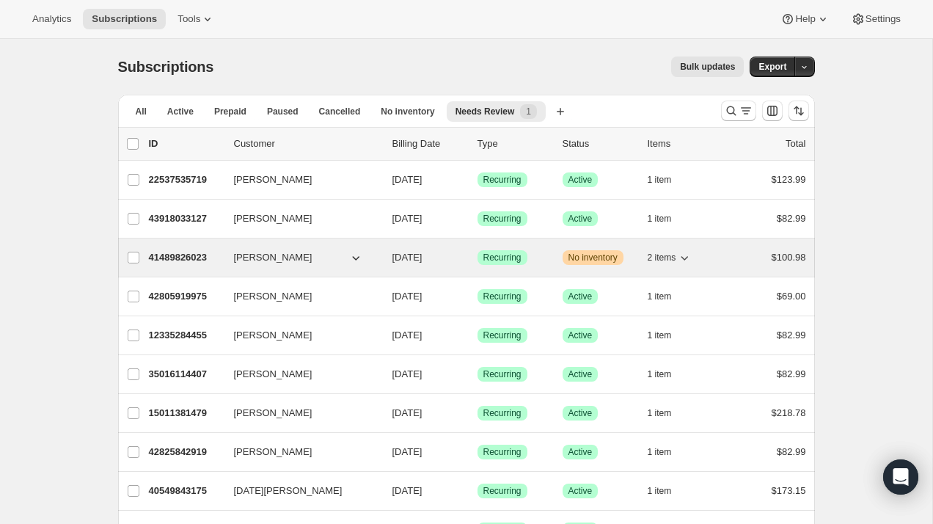
click at [167, 251] on p "41489826023" at bounding box center [185, 257] width 73 height 15
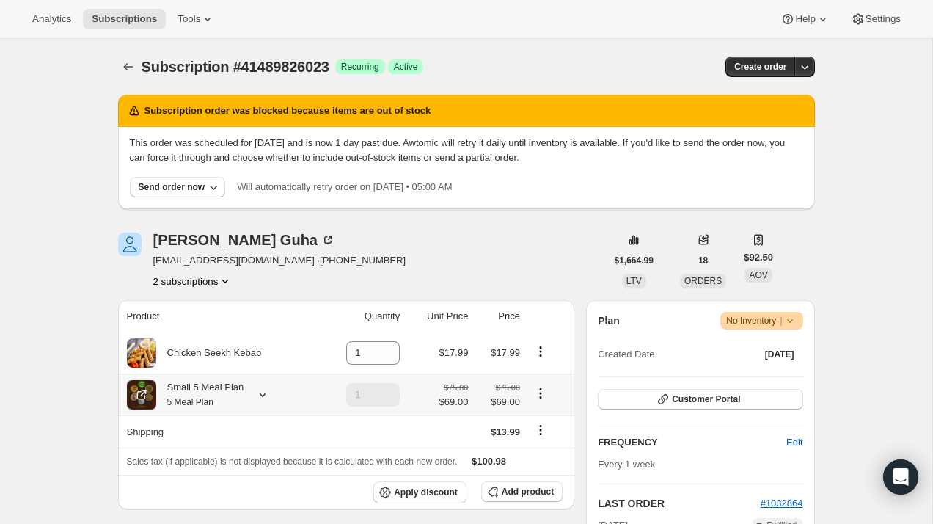
click at [219, 389] on div "Small 5 Meal Plan 5 Meal Plan" at bounding box center [200, 394] width 88 height 29
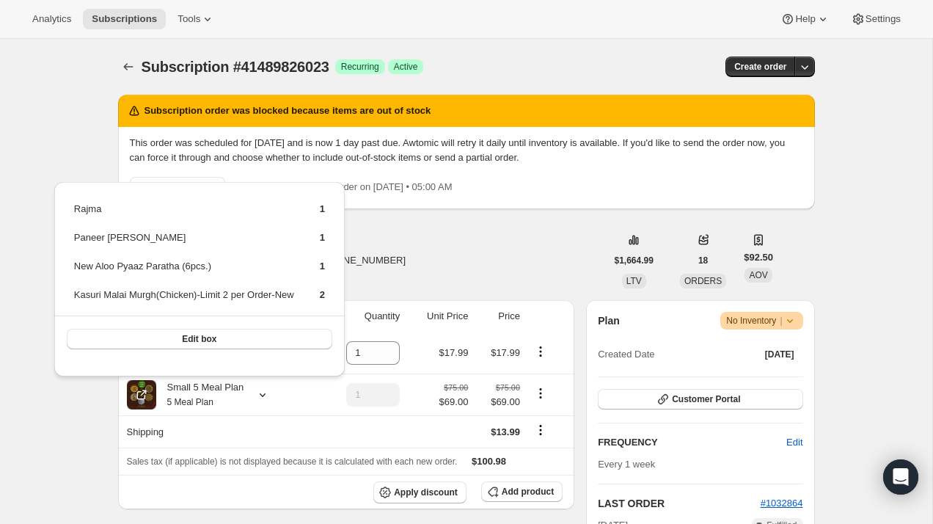
click at [445, 253] on div "[PERSON_NAME] [PERSON_NAME][EMAIL_ADDRESS][DOMAIN_NAME] · [PHONE_NUMBER] 2 subs…" at bounding box center [362, 261] width 488 height 56
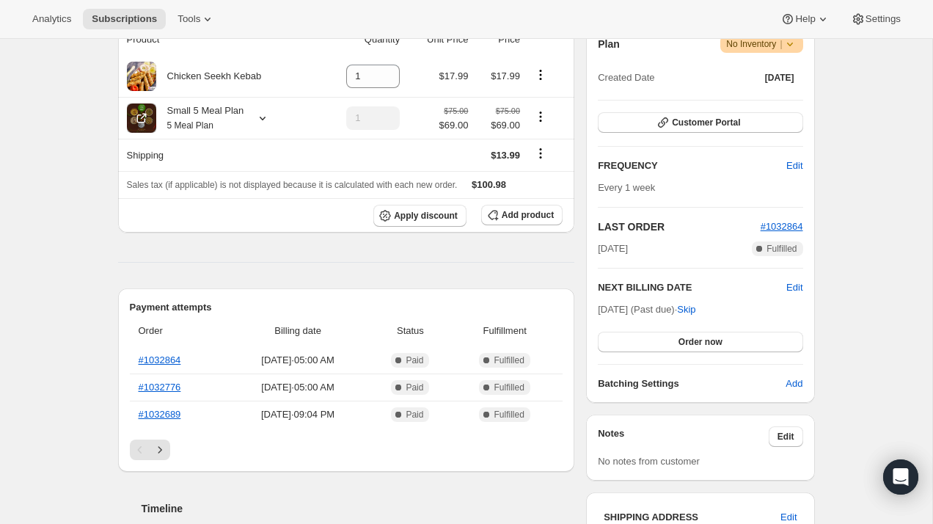
scroll to position [174, 0]
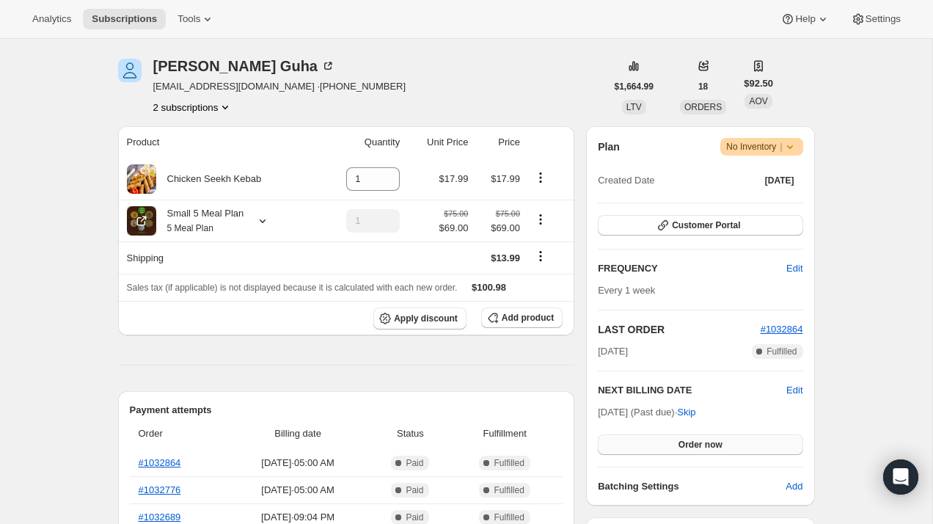
click at [668, 441] on button "Order now" at bounding box center [700, 444] width 205 height 21
click at [668, 441] on span "Click to confirm" at bounding box center [700, 445] width 67 height 12
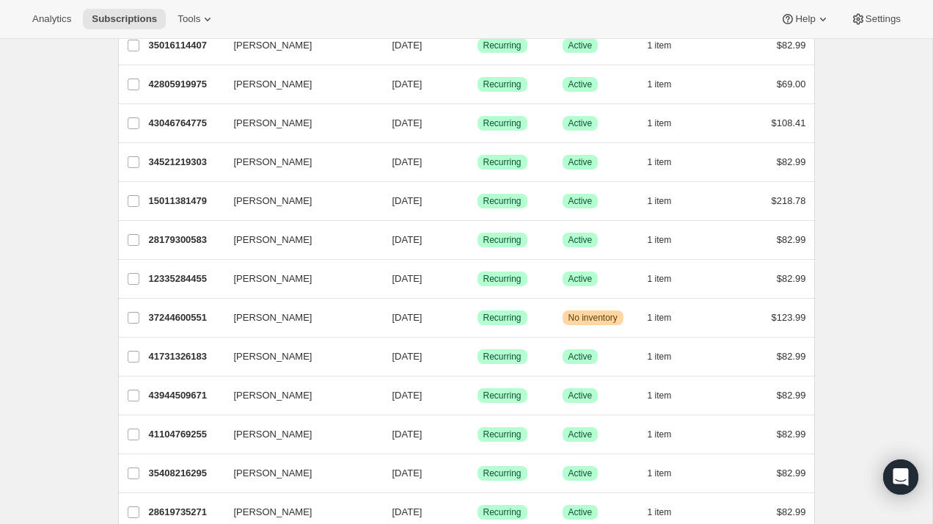
scroll to position [390, 0]
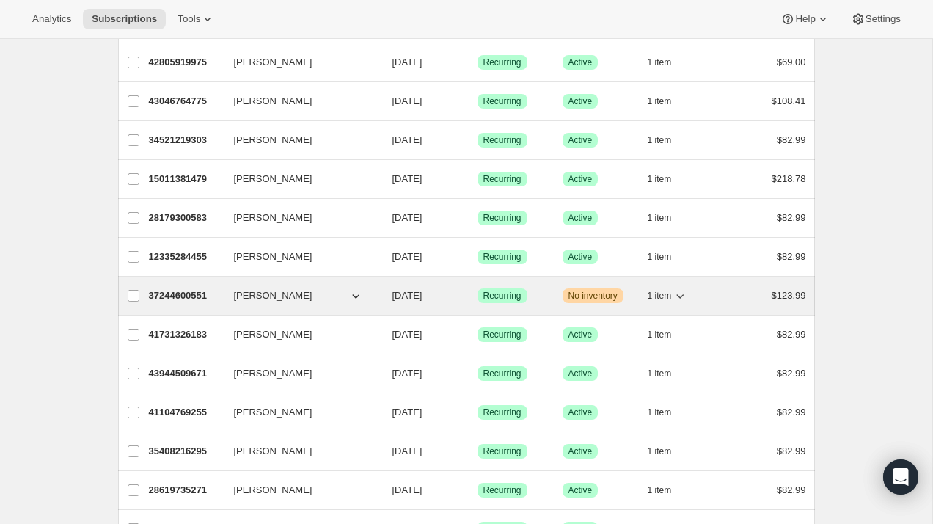
click at [175, 302] on p "37244600551" at bounding box center [185, 295] width 73 height 15
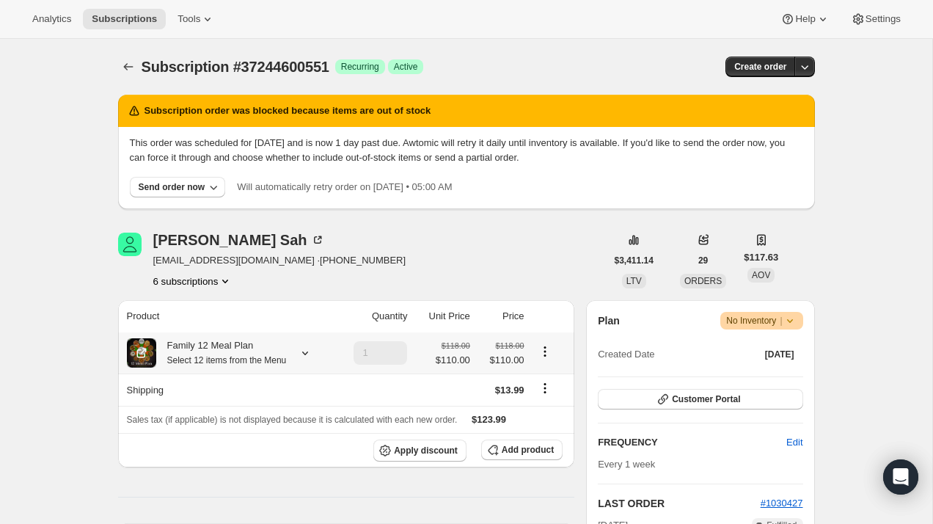
click at [227, 360] on small "Select 12 items from the Menu" at bounding box center [227, 360] width 120 height 10
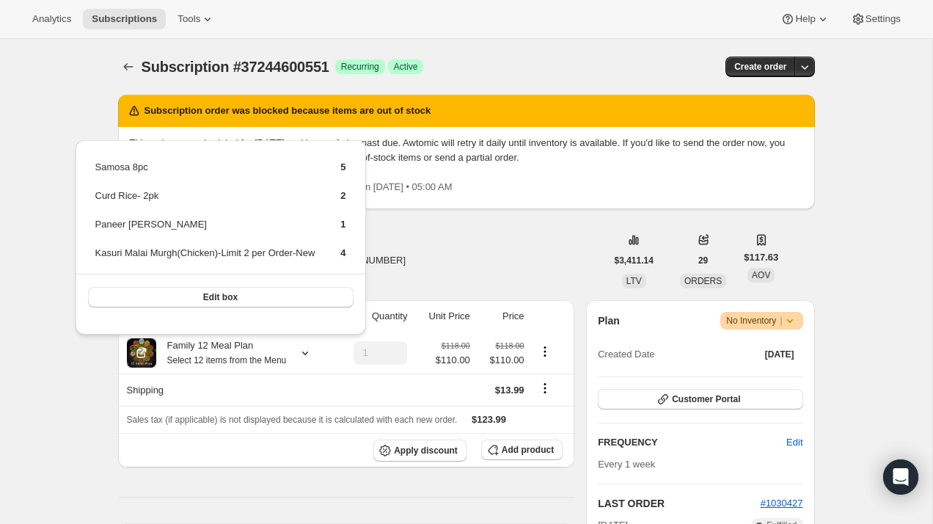
click at [465, 266] on div "Bhawesh Sah bhaweshsah89@gmail.com · +16077688691 6 subscriptions" at bounding box center [362, 261] width 488 height 56
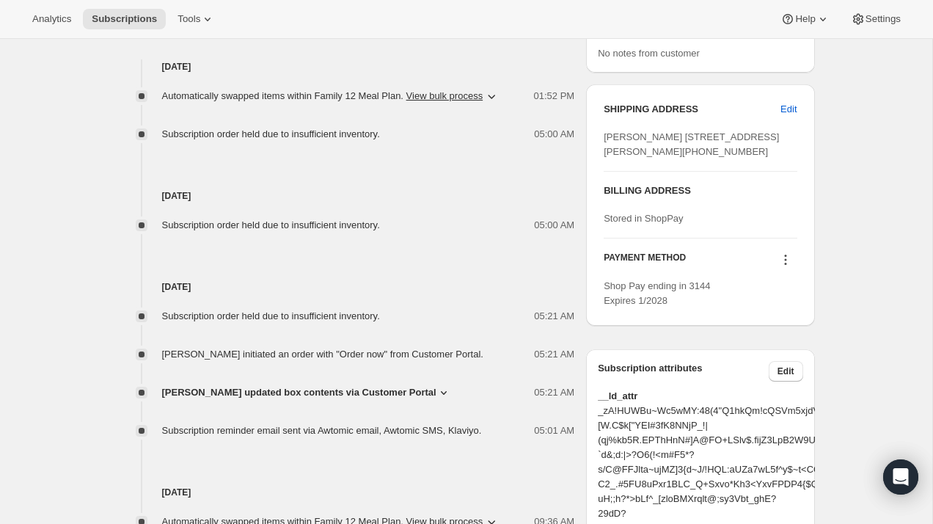
scroll to position [684, 0]
click at [484, 102] on button "View bulk process" at bounding box center [445, 96] width 77 height 11
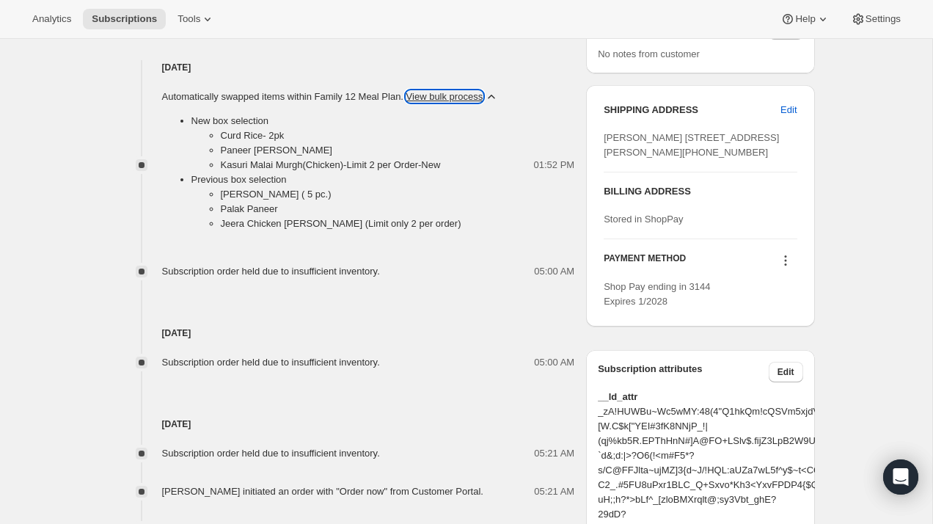
scroll to position [0, 0]
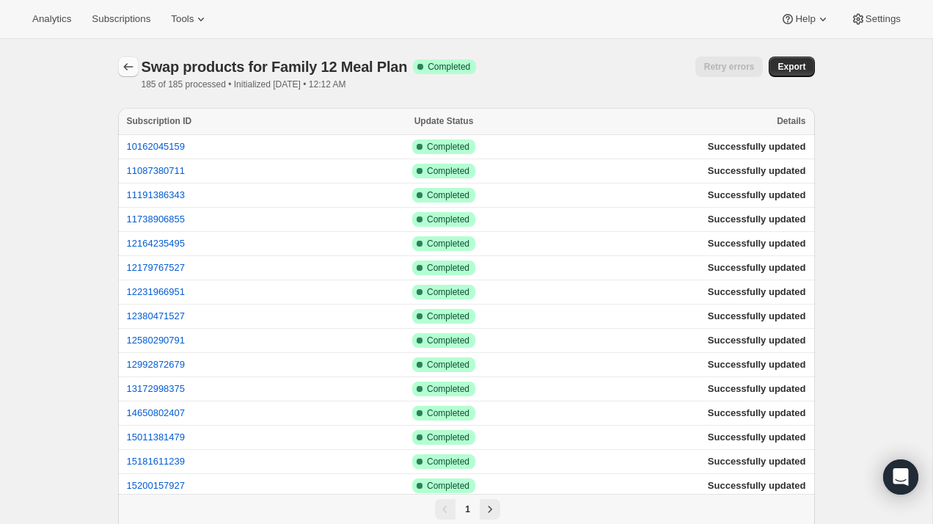
click at [127, 69] on icon "button" at bounding box center [128, 66] width 15 height 15
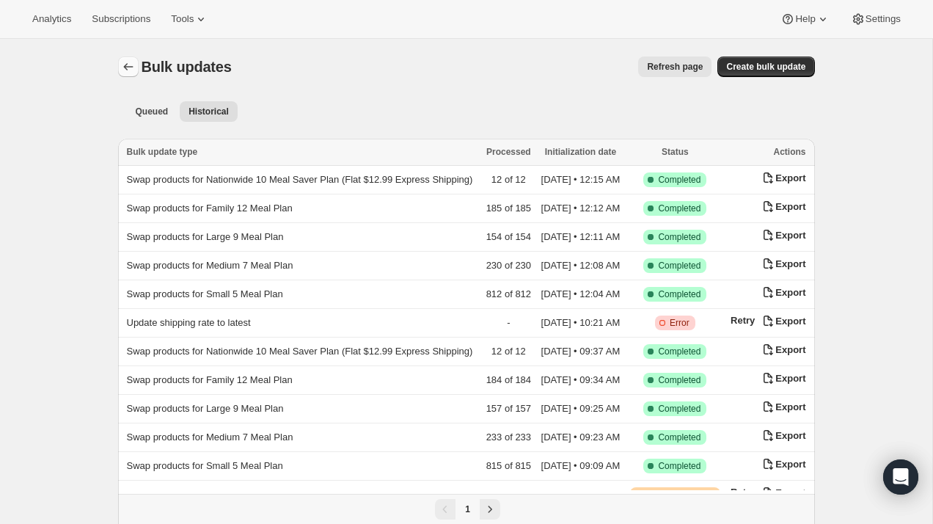
click at [123, 68] on icon "Bulk updates" at bounding box center [128, 66] width 15 height 15
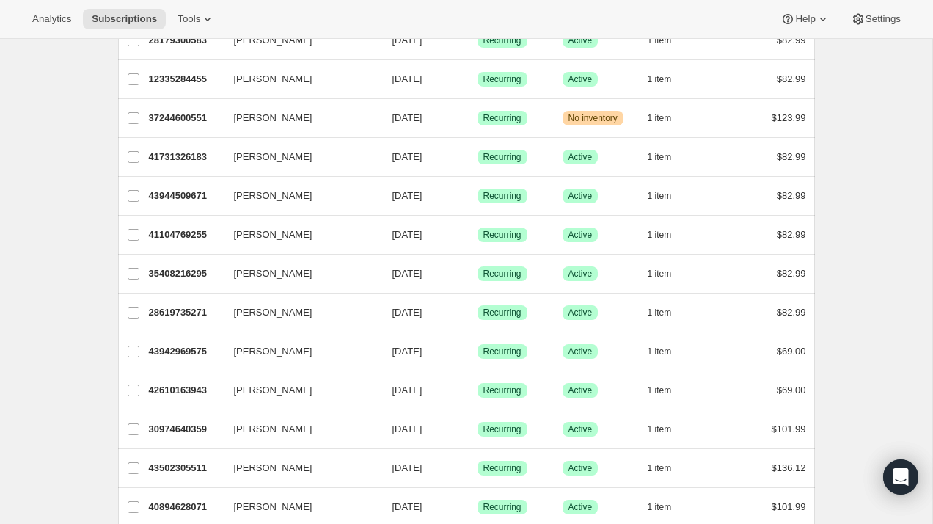
scroll to position [569, 0]
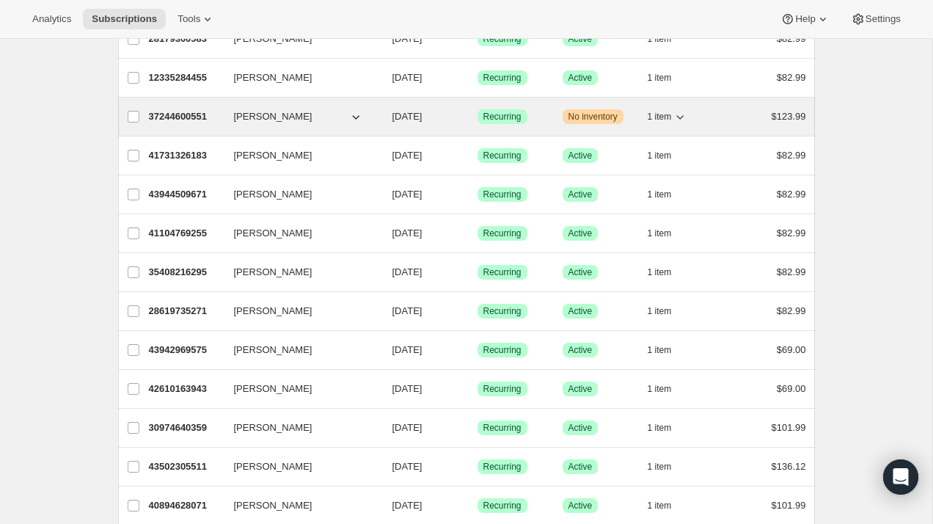
click at [174, 118] on span "37244600551" at bounding box center [178, 116] width 59 height 11
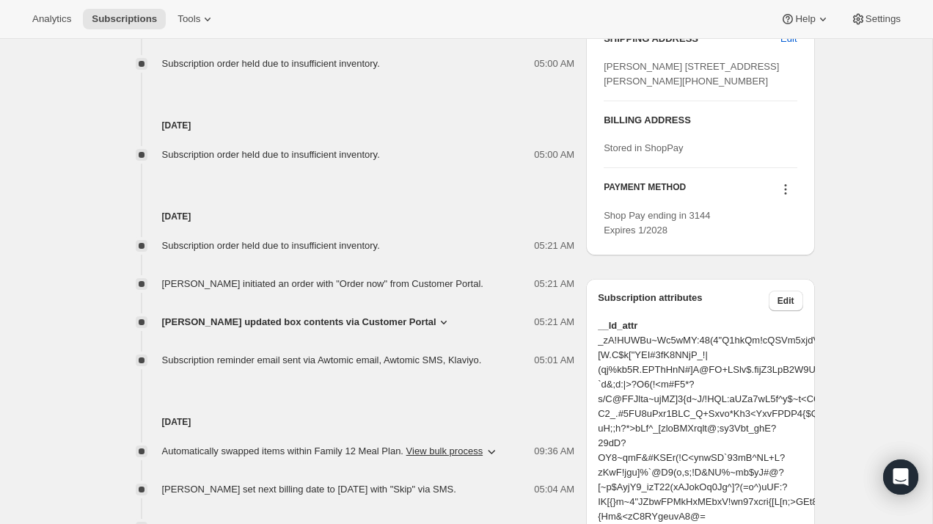
scroll to position [759, 0]
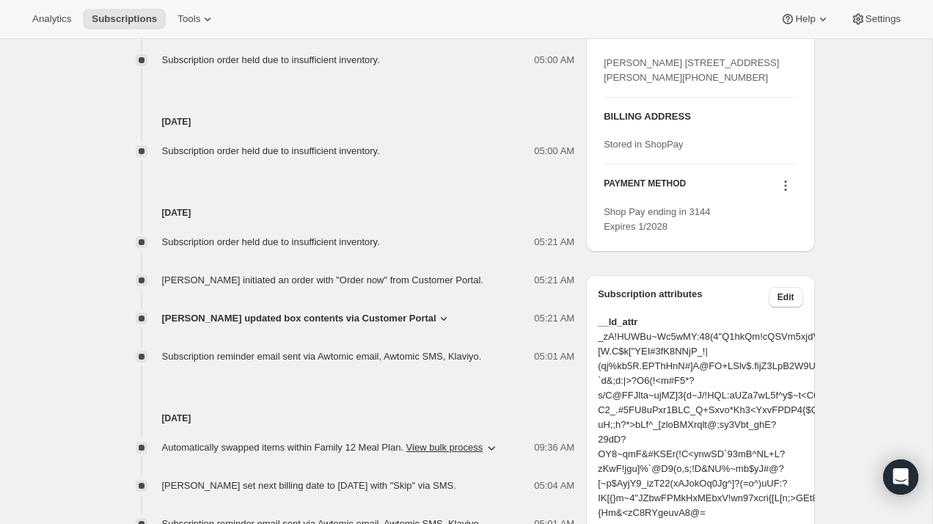
click at [357, 326] on span "[PERSON_NAME] updated box contents via Customer Portal" at bounding box center [299, 318] width 274 height 15
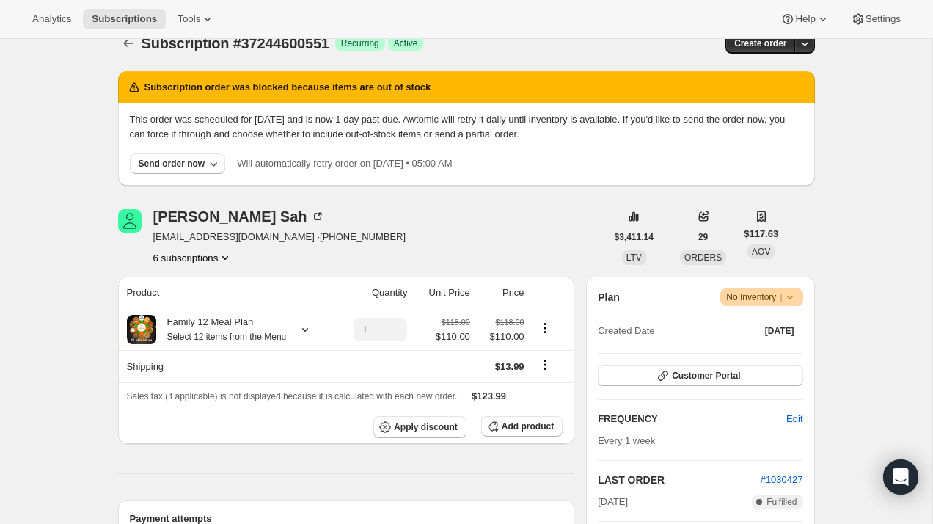
scroll to position [0, 0]
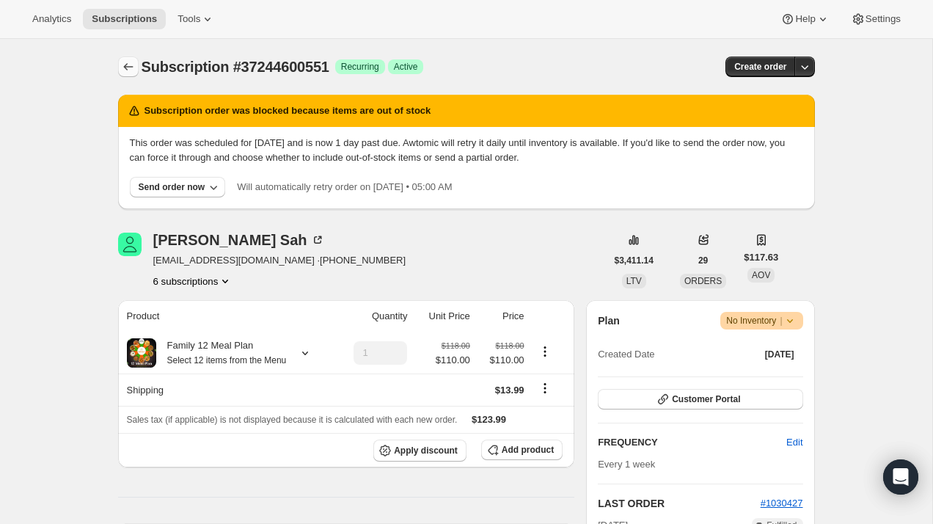
click at [134, 68] on icon "Subscriptions" at bounding box center [128, 66] width 15 height 15
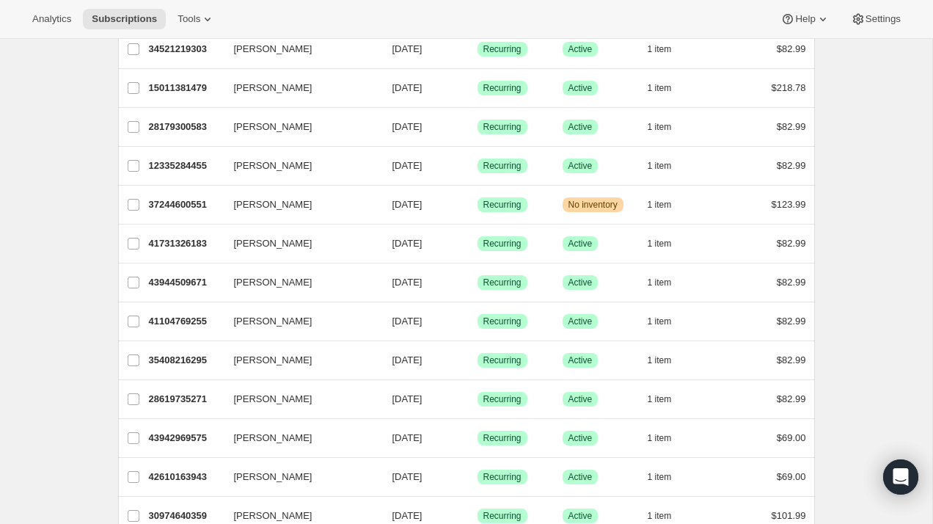
scroll to position [531, 0]
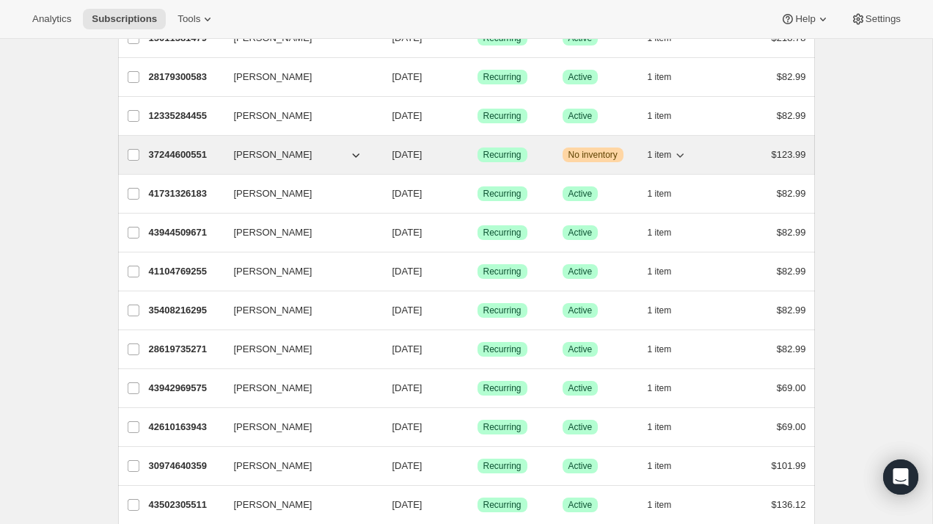
click at [194, 160] on span "37244600551" at bounding box center [178, 154] width 59 height 11
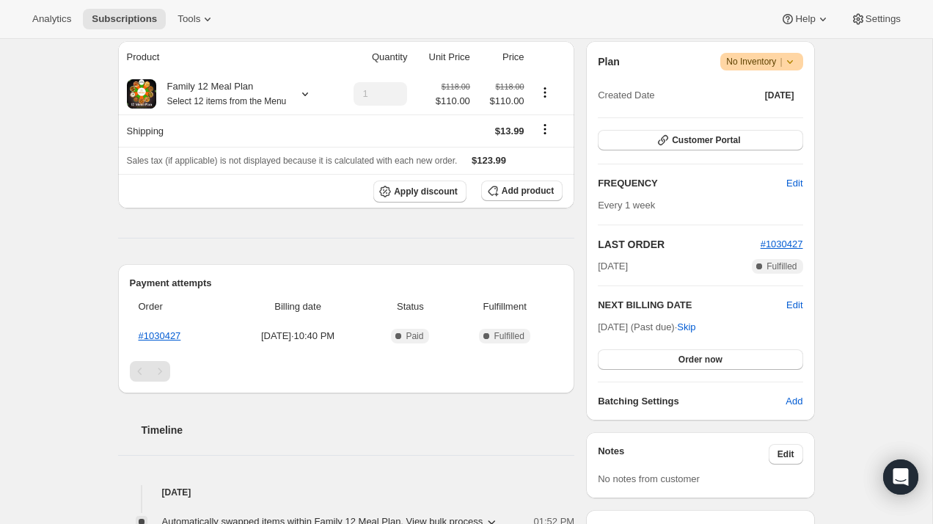
scroll to position [262, 0]
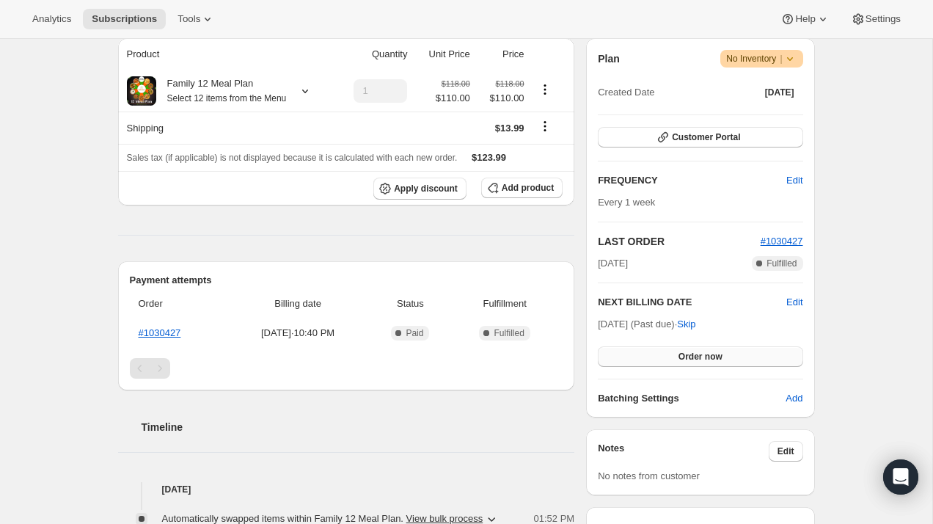
click at [744, 352] on button "Order now" at bounding box center [700, 356] width 205 height 21
click at [742, 352] on button "Click to confirm" at bounding box center [700, 356] width 205 height 21
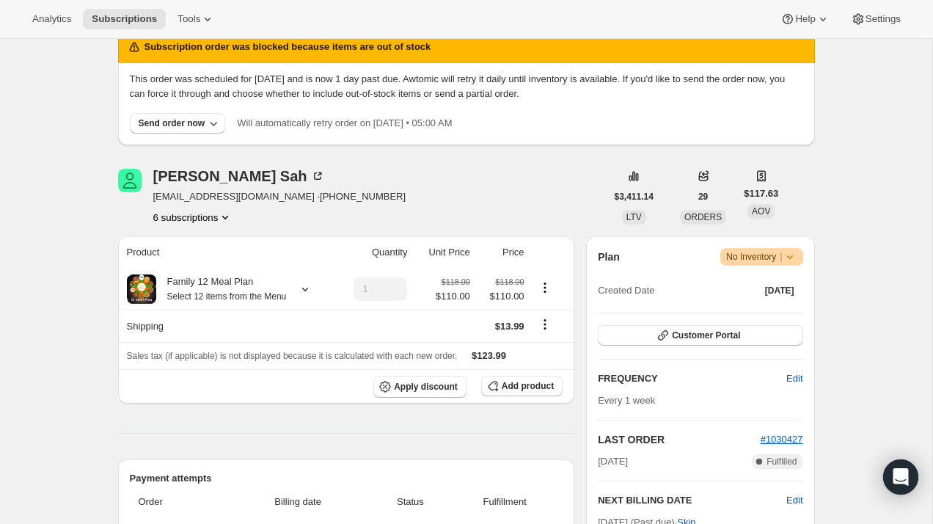
scroll to position [0, 0]
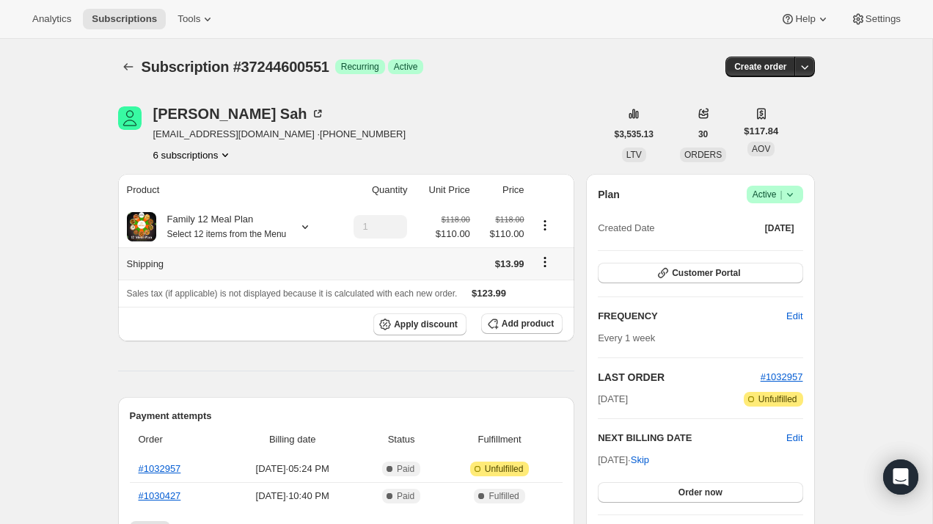
scroll to position [18, 0]
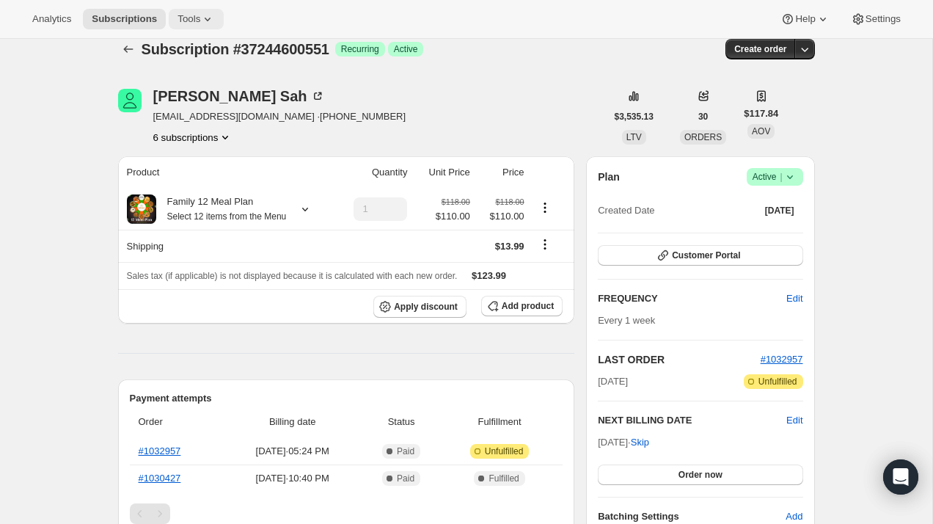
click at [200, 26] on button "Tools" at bounding box center [196, 19] width 55 height 21
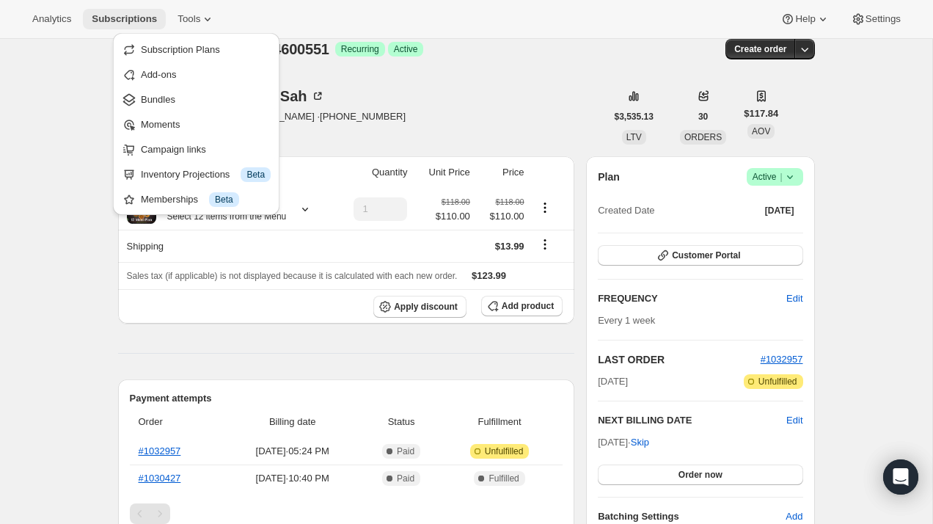
click at [136, 24] on span "Subscriptions" at bounding box center [124, 19] width 65 height 12
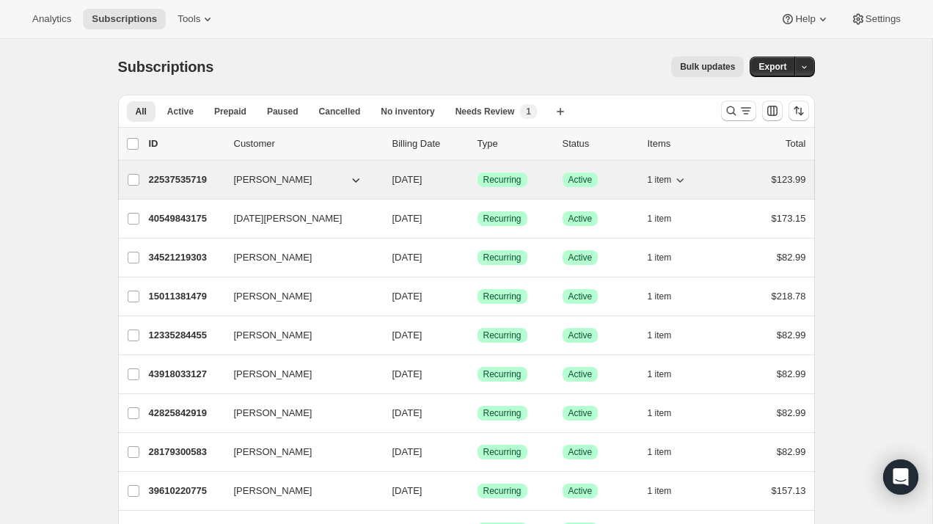
click at [175, 178] on span "22537535719" at bounding box center [178, 179] width 59 height 11
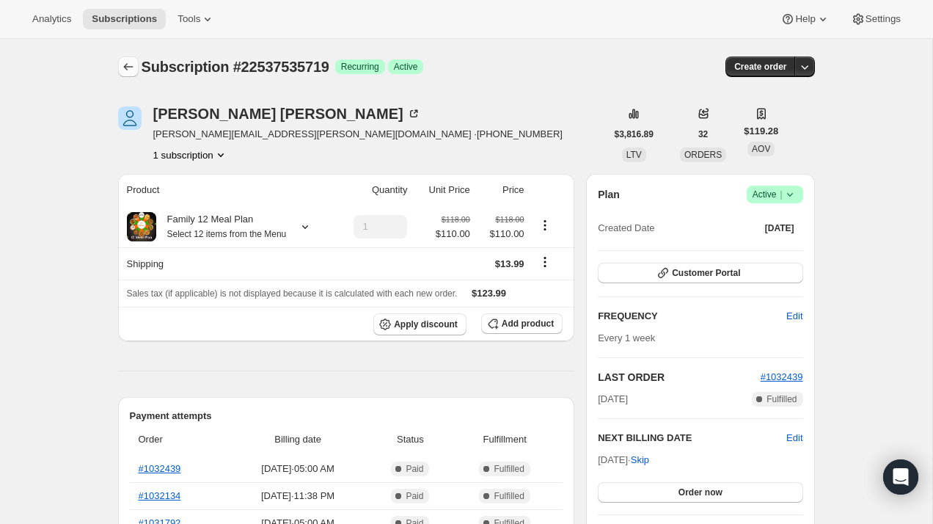
click at [131, 74] on button "Subscriptions" at bounding box center [128, 67] width 21 height 21
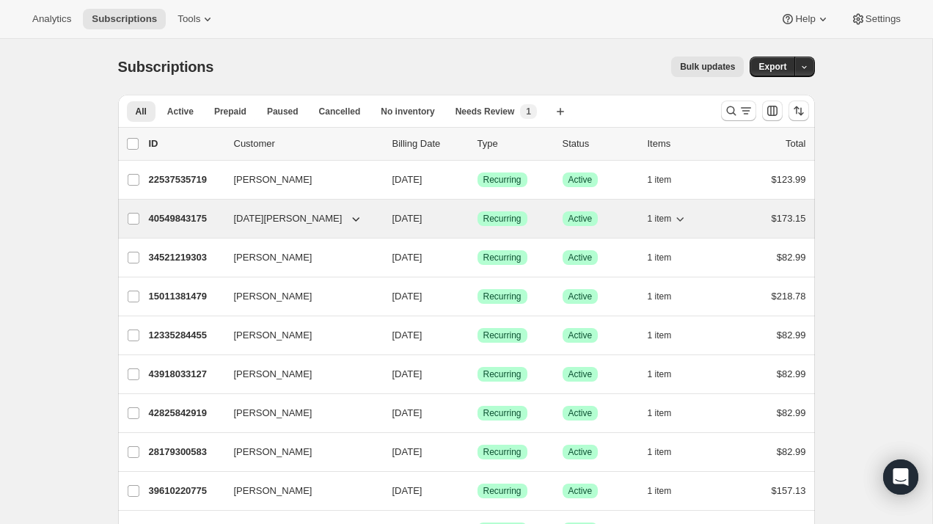
click at [189, 219] on span "40549843175" at bounding box center [178, 218] width 59 height 11
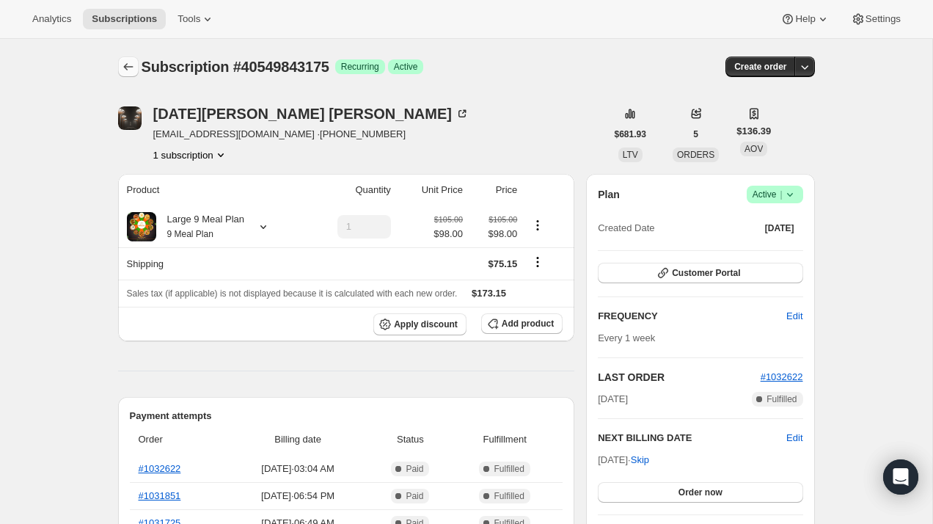
click at [124, 64] on icon "Subscriptions" at bounding box center [128, 66] width 15 height 15
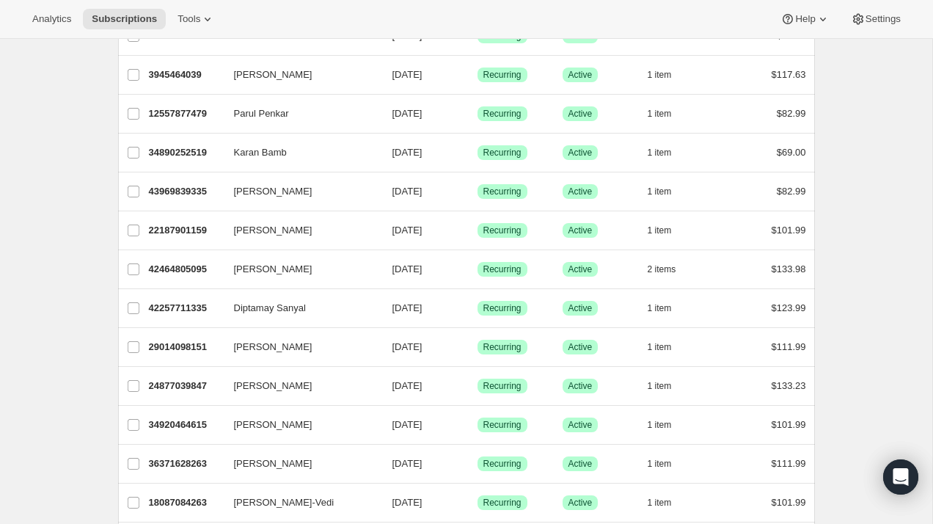
scroll to position [1663, 0]
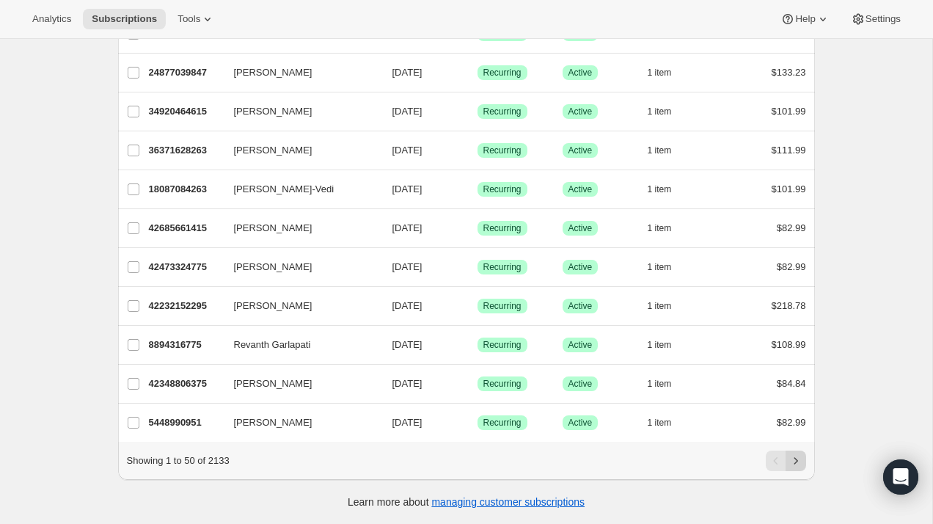
click at [800, 464] on icon "Next" at bounding box center [796, 460] width 15 height 15
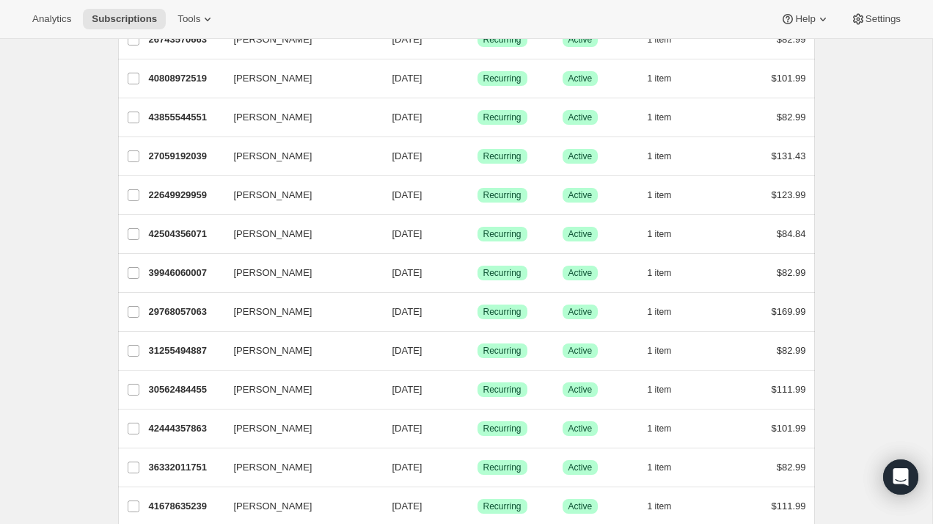
scroll to position [0, 0]
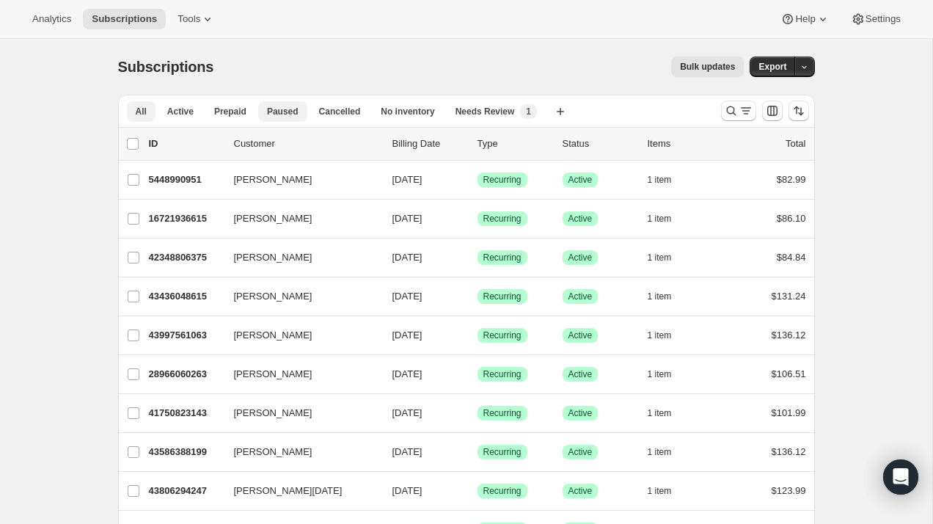
click at [277, 112] on span "Paused" at bounding box center [283, 112] width 32 height 12
